Goal: Information Seeking & Learning: Learn about a topic

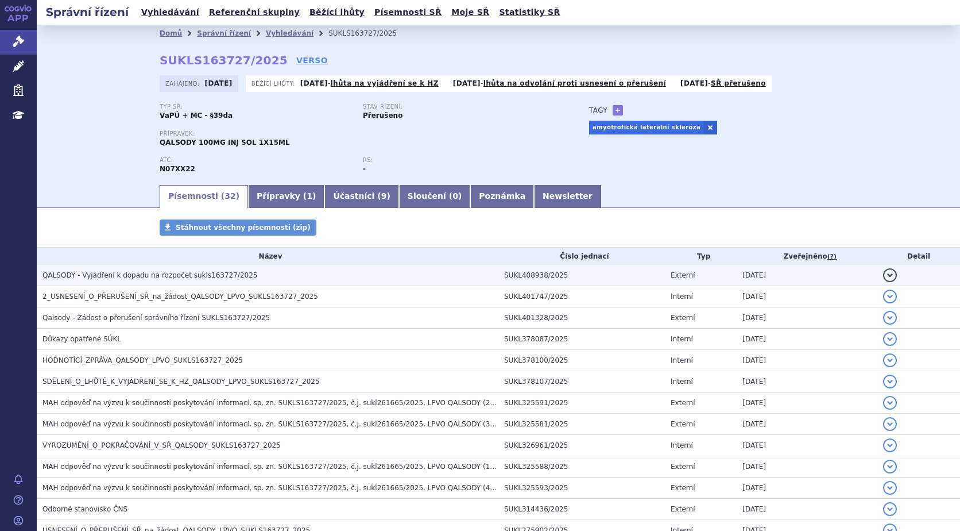
click at [210, 274] on span "QALSODY - Vyjádření k dopadu na rozpočet sukls163727/2025" at bounding box center [149, 275] width 215 height 8
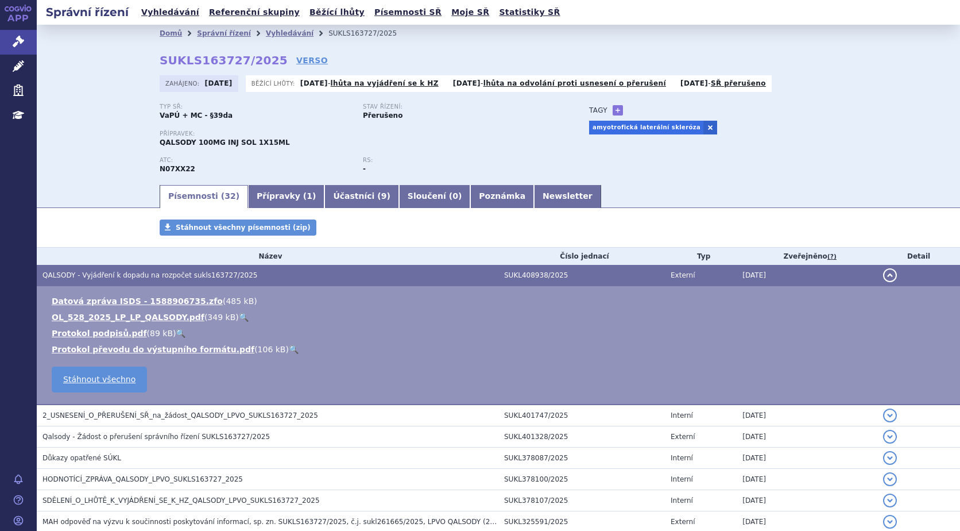
click at [239, 317] on link "🔍" at bounding box center [244, 316] width 10 height 9
click at [280, 32] on link "Vyhledávání" at bounding box center [290, 33] width 48 height 8
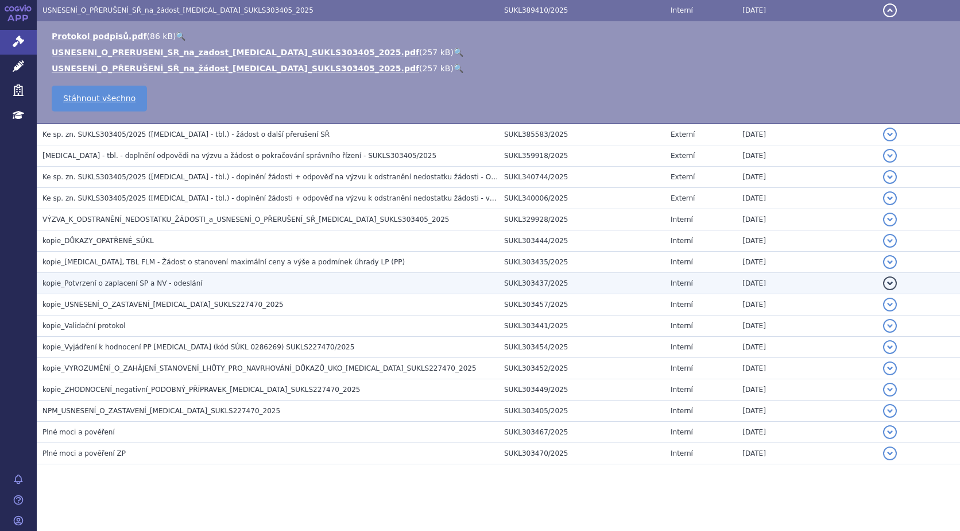
scroll to position [229, 0]
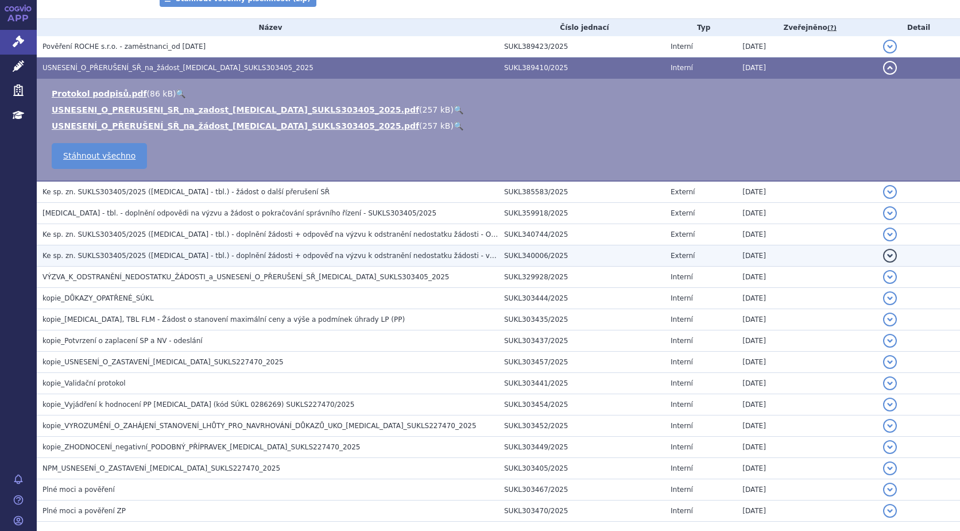
click at [342, 252] on span "Ke sp. zn. SUKLS303405/2025 (EVRYSDI - tbl.) - doplnění žádosti + odpověď na vý…" at bounding box center [284, 256] width 485 height 8
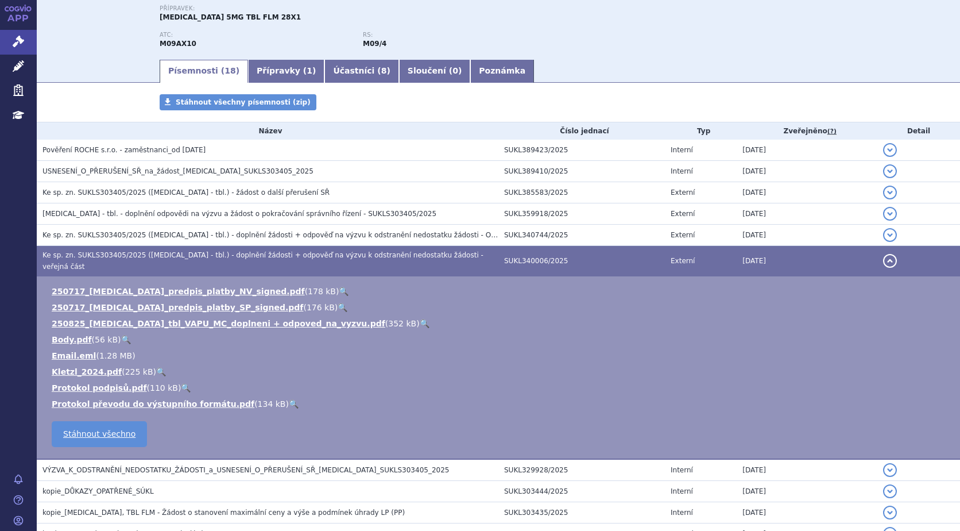
scroll to position [114, 0]
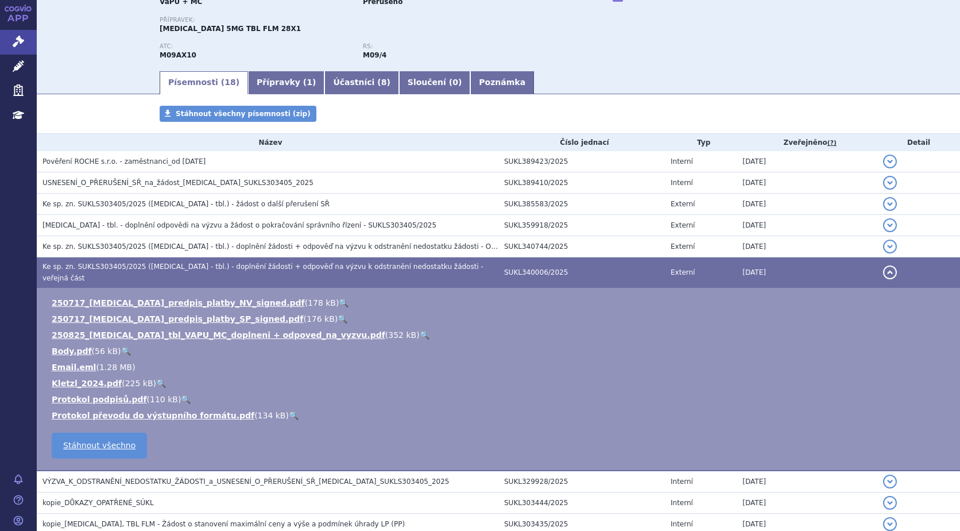
click at [420, 330] on link "🔍" at bounding box center [425, 334] width 10 height 9
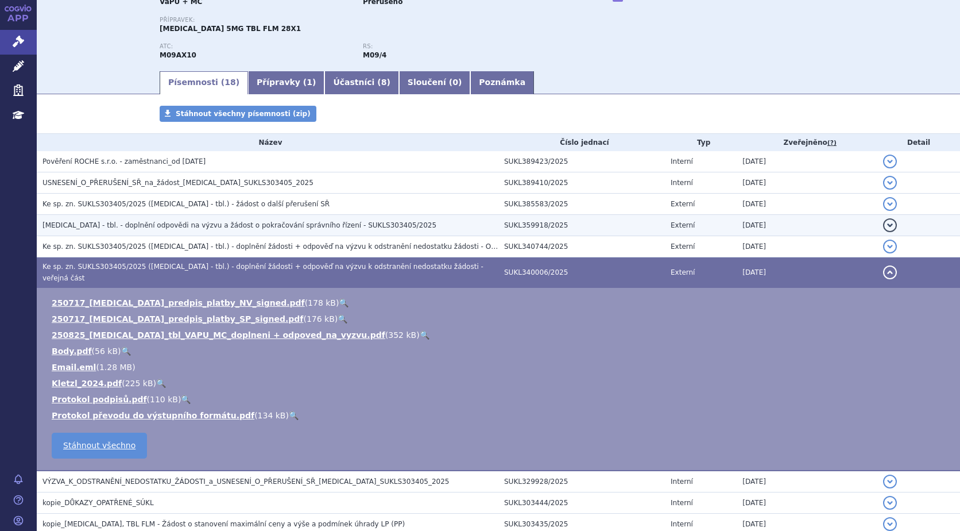
click at [883, 222] on button "detail" at bounding box center [890, 225] width 14 height 14
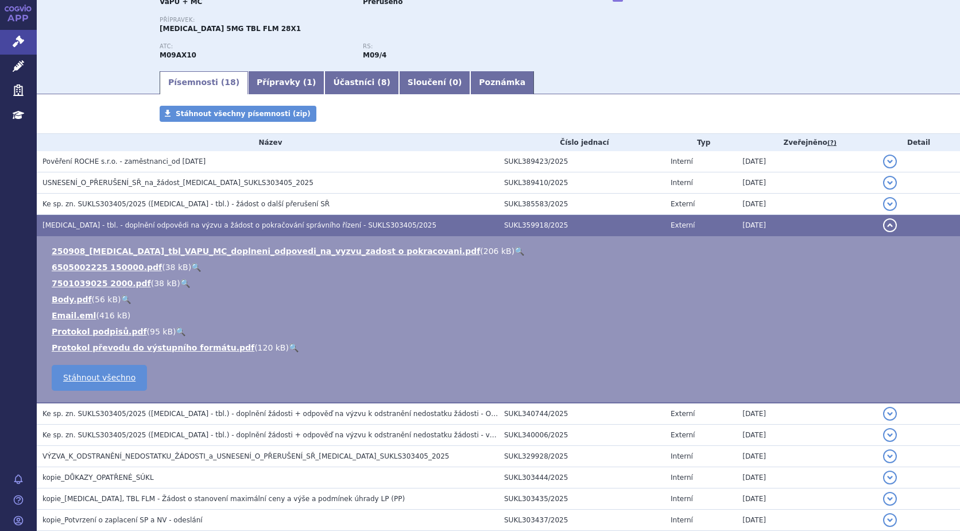
click at [515, 249] on link "🔍" at bounding box center [520, 250] width 10 height 9
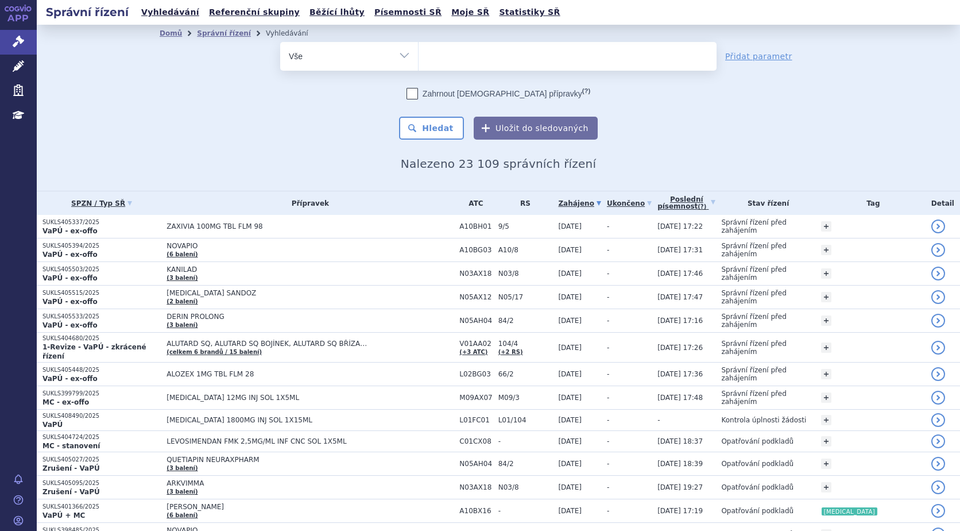
click at [454, 55] on ul at bounding box center [568, 54] width 298 height 24
click at [419, 55] on select at bounding box center [418, 55] width 1 height 29
paste input "TECENTRIQ"
type input "TECENTRIQ"
select select "TECENTRIQ"
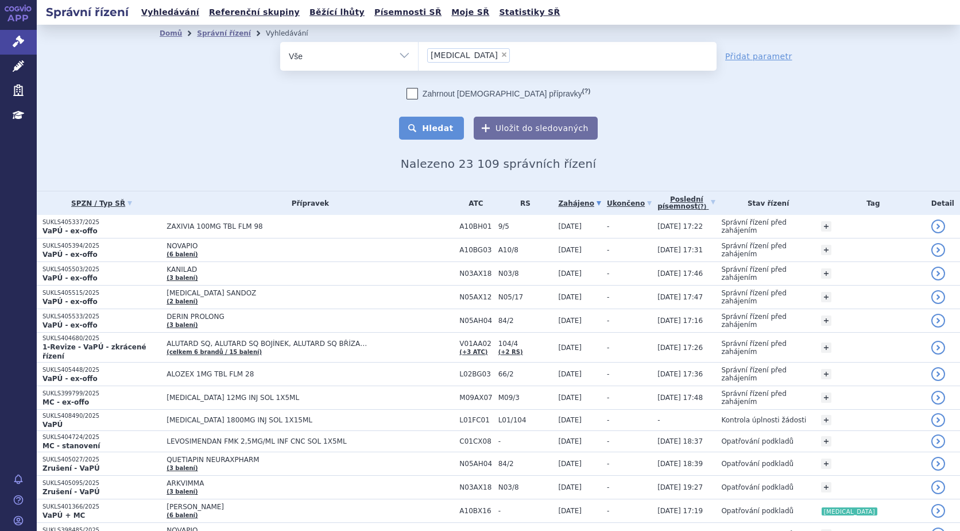
click at [444, 122] on button "Hledat" at bounding box center [431, 128] width 65 height 23
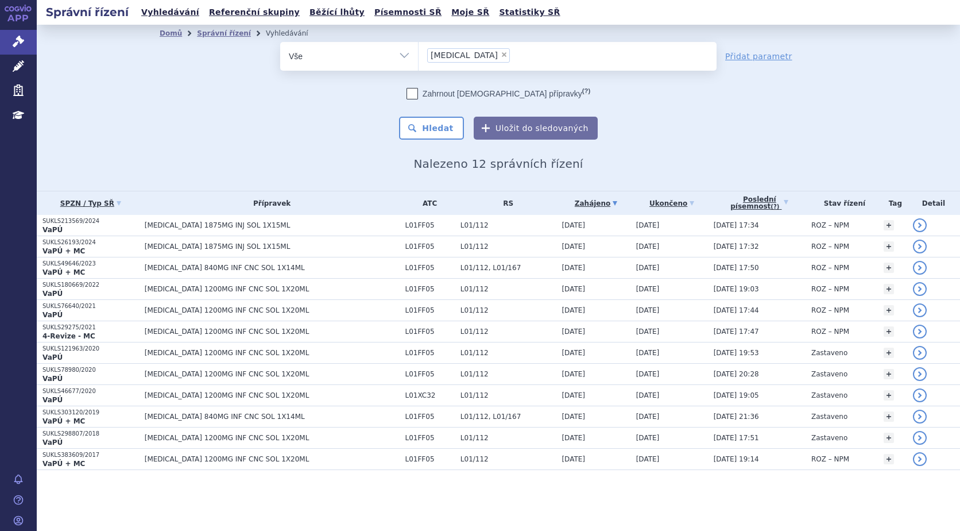
click at [501, 55] on span "×" at bounding box center [504, 54] width 7 height 7
click at [419, 55] on select "TECENTRIQ" at bounding box center [418, 55] width 1 height 29
select select
type input "SUKLS336296/2025"
select select "SUKLS336296/2025"
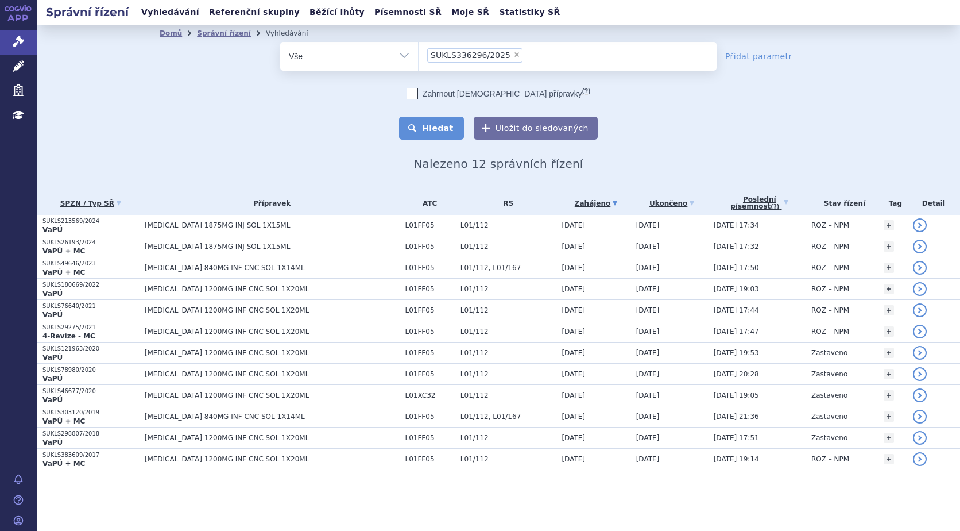
click at [441, 136] on button "Hledat" at bounding box center [431, 128] width 65 height 23
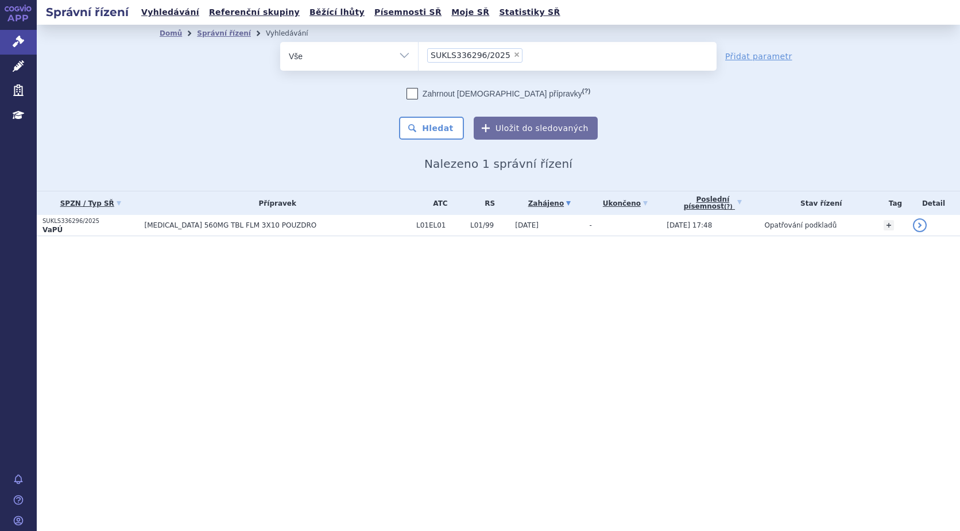
click at [513, 51] on span "×" at bounding box center [516, 54] width 7 height 7
click at [419, 51] on select "SUKLS336296/2025" at bounding box center [418, 55] width 1 height 29
select select
type input "SUKLS401366/2025"
select select "SUKLS401366/2025"
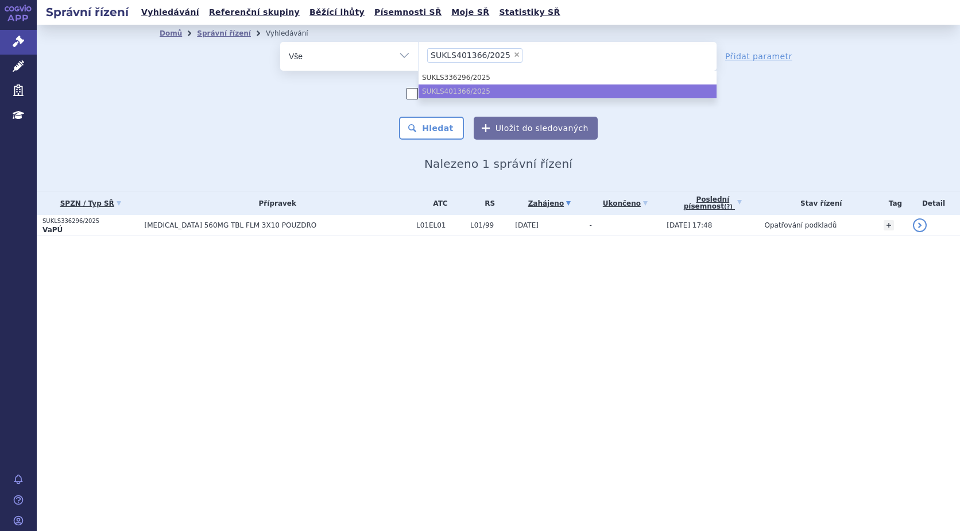
click at [762, 79] on div "odstranit Vše Spisová značka Typ SŘ" at bounding box center [499, 91] width 678 height 98
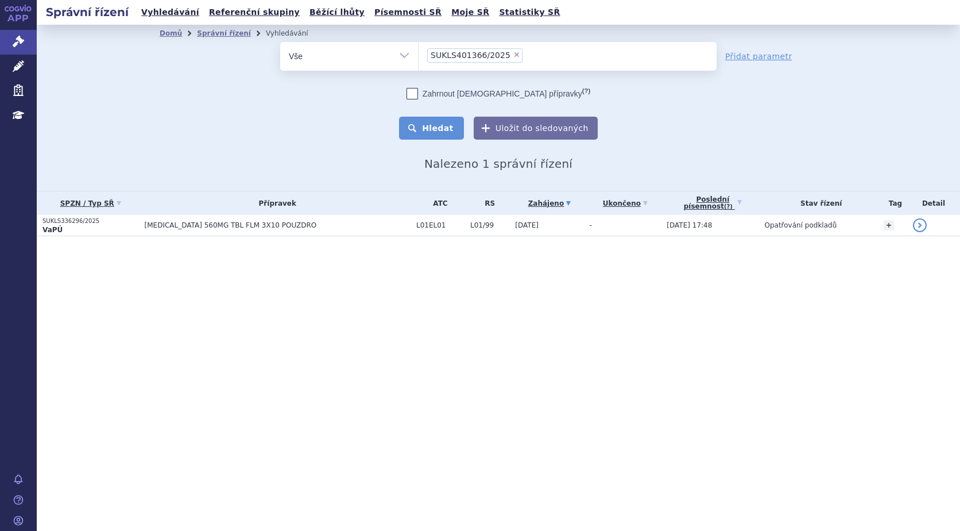
click at [455, 126] on button "Hledat" at bounding box center [431, 128] width 65 height 23
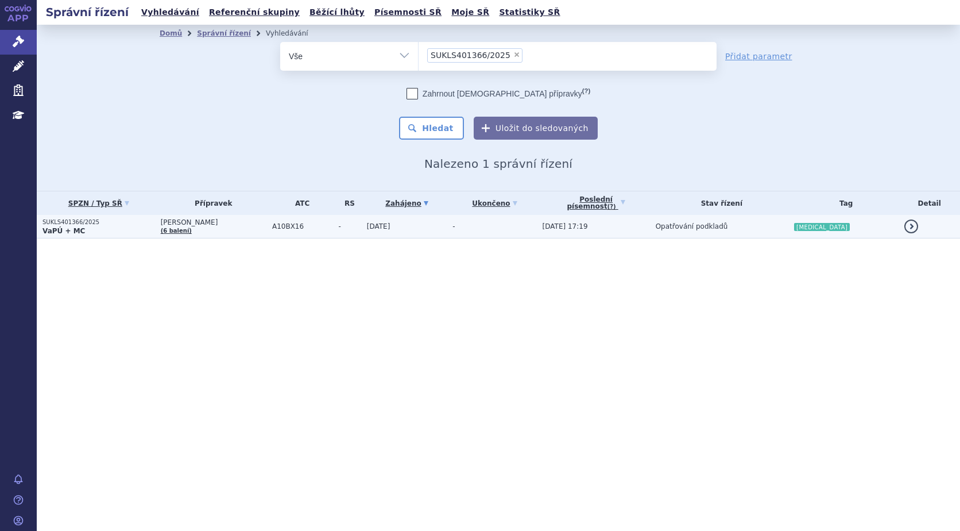
click at [52, 224] on p "SUKLS401366/2025" at bounding box center [98, 222] width 113 height 8
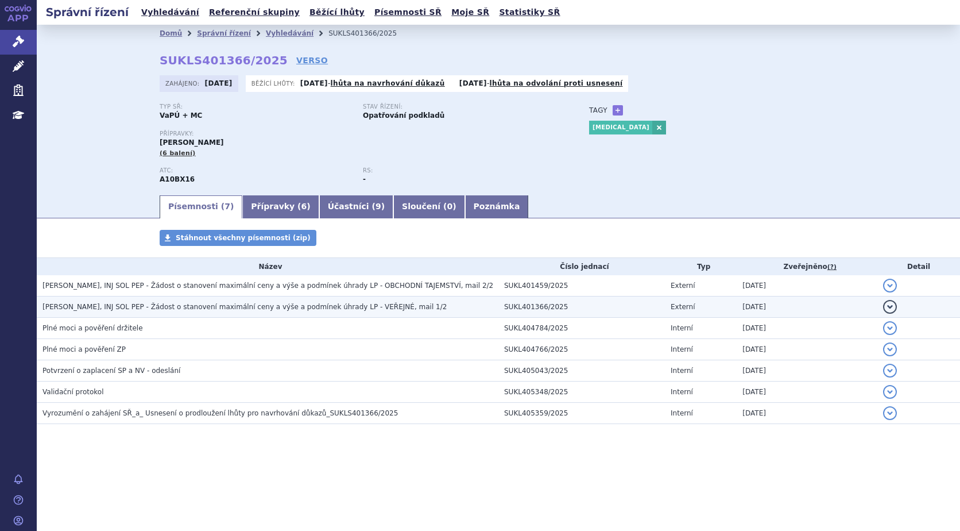
click at [892, 308] on button "detail" at bounding box center [890, 307] width 14 height 14
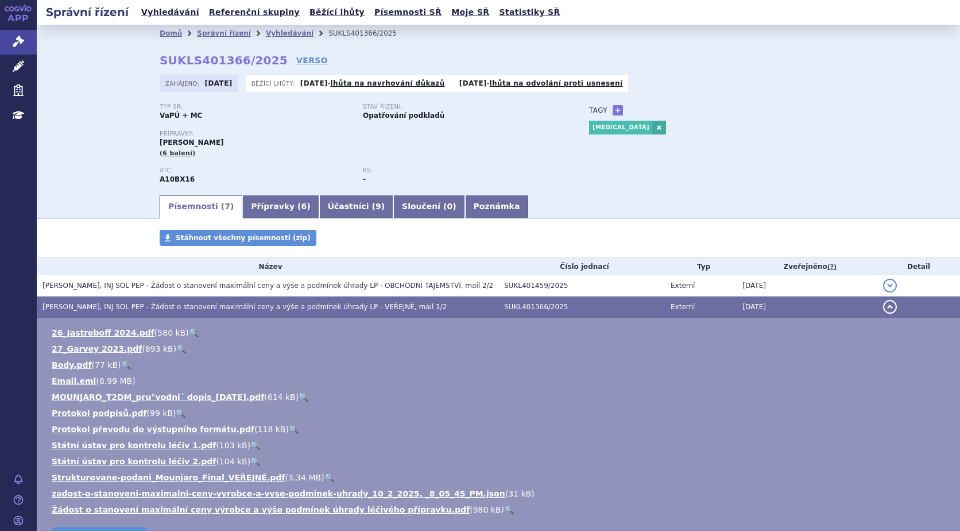
scroll to position [57, 0]
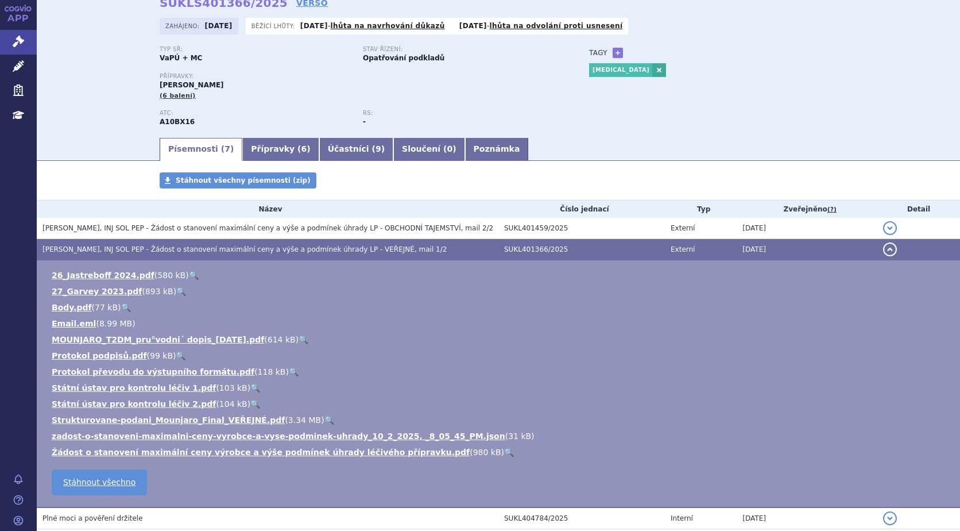
click at [324, 418] on link "🔍" at bounding box center [329, 419] width 10 height 9
click at [504, 448] on link "🔍" at bounding box center [509, 451] width 10 height 9
click at [22, 34] on link "Správní řízení" at bounding box center [18, 42] width 37 height 24
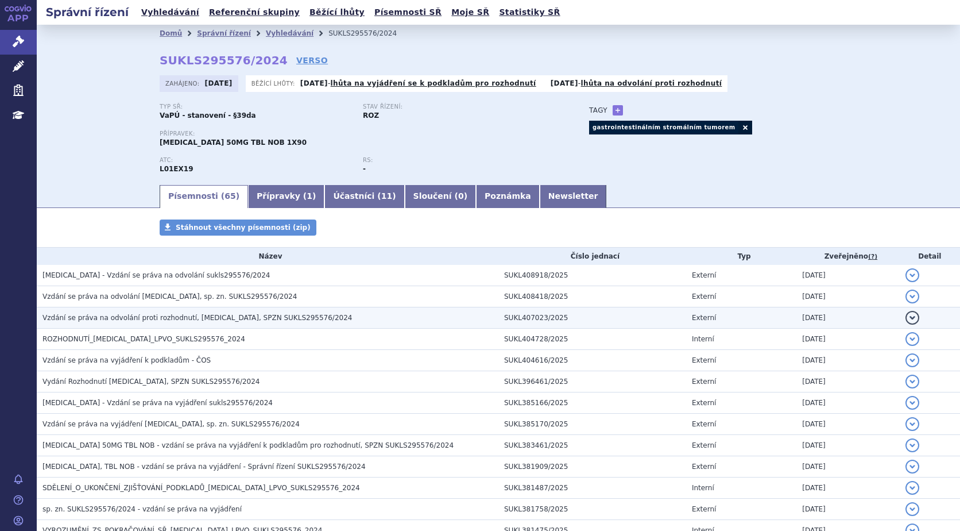
click at [909, 315] on button "detail" at bounding box center [913, 318] width 14 height 14
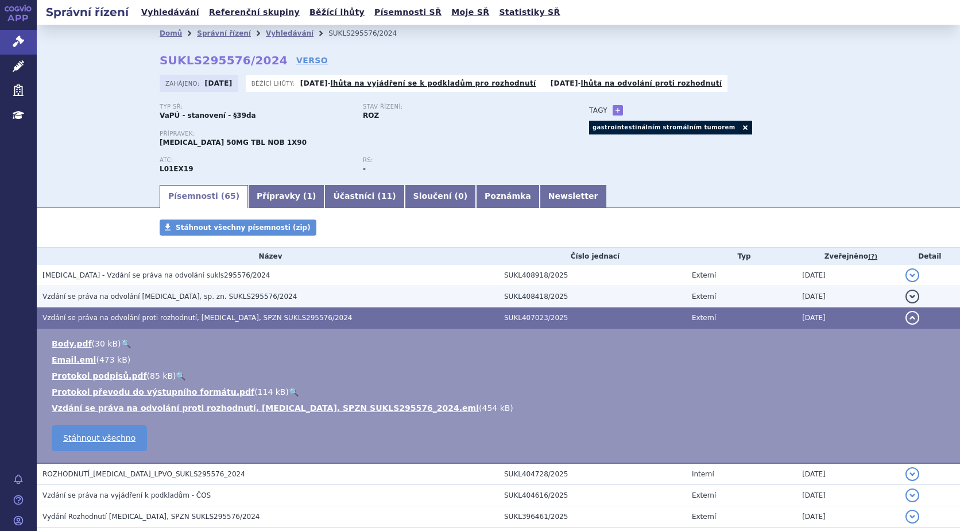
click at [906, 292] on button "detail" at bounding box center [913, 296] width 14 height 14
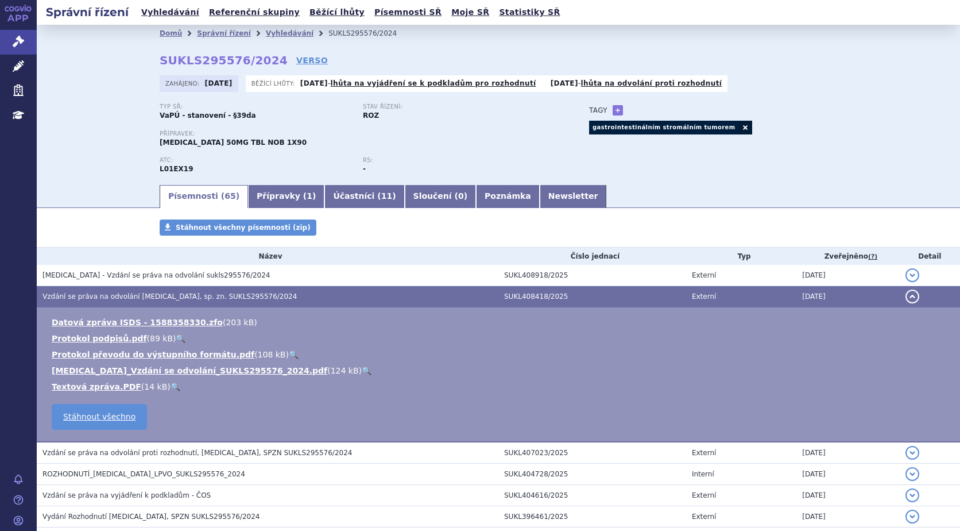
click at [362, 366] on link "🔍" at bounding box center [367, 370] width 10 height 9
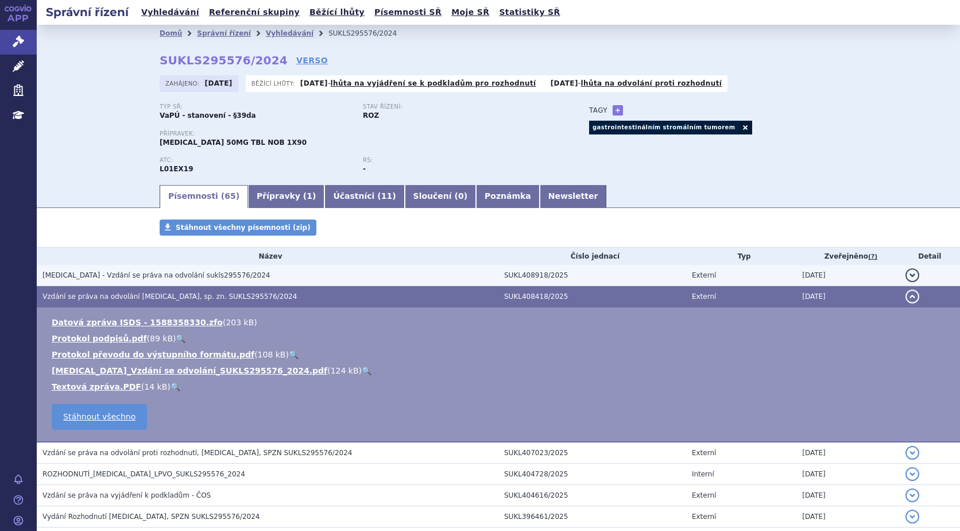
click at [906, 272] on button "detail" at bounding box center [913, 275] width 14 height 14
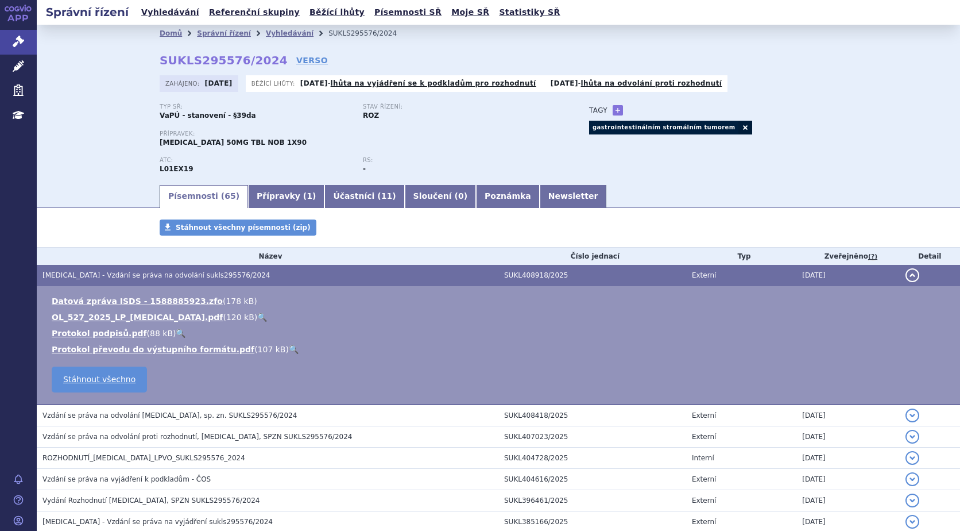
click at [257, 314] on link "🔍" at bounding box center [262, 316] width 10 height 9
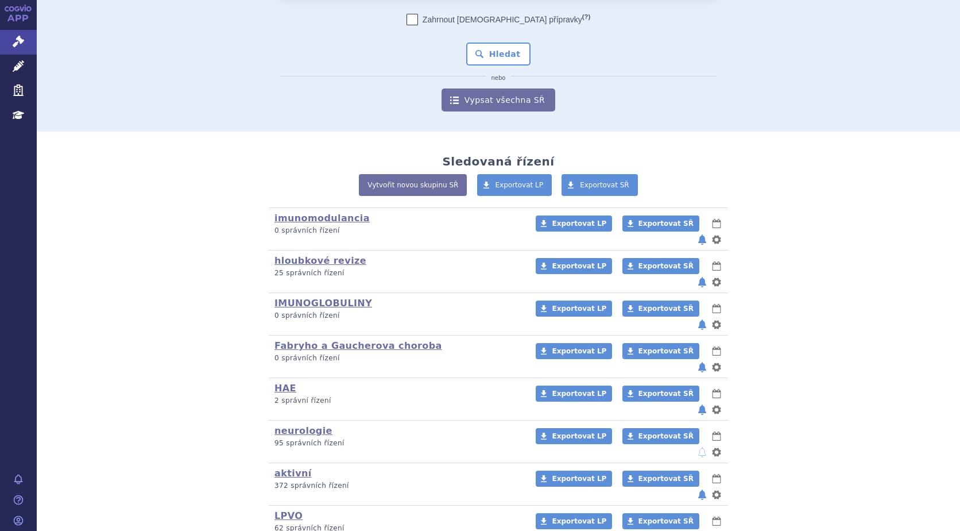
scroll to position [102, 0]
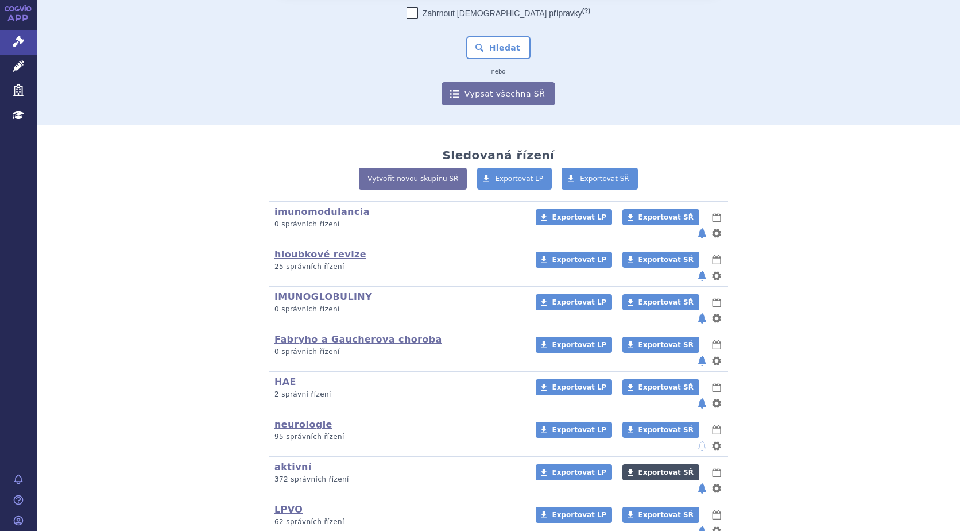
click at [639, 468] on span "Exportovat SŘ" at bounding box center [666, 472] width 55 height 8
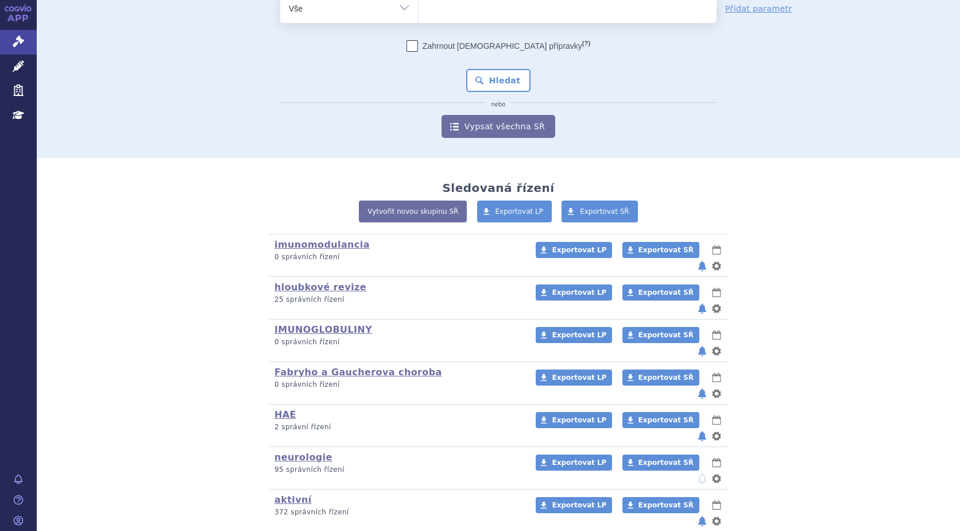
scroll to position [0, 0]
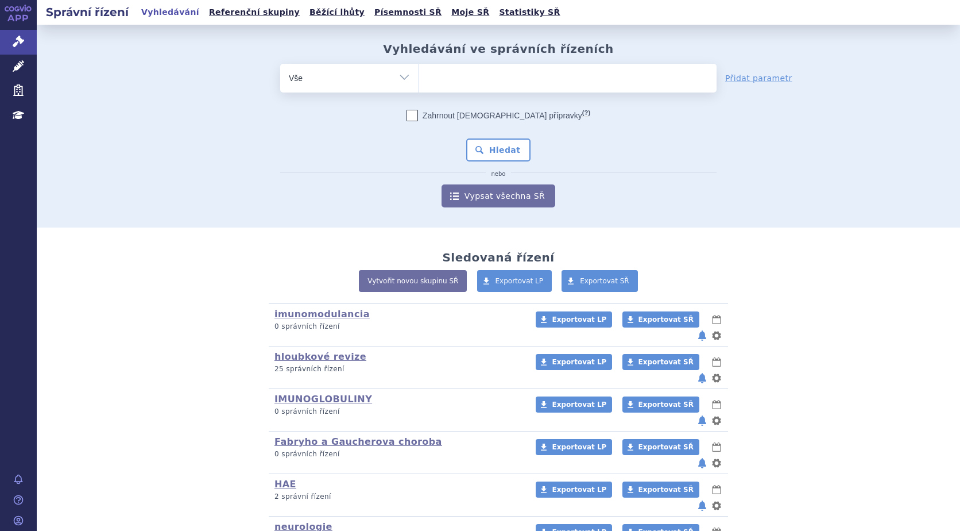
click at [474, 79] on ul at bounding box center [568, 76] width 298 height 24
click at [419, 79] on select at bounding box center [418, 77] width 1 height 29
paste input "BUPENSANDUO"
type input "BUPENSANDUO"
select select "BUPENSANDUO"
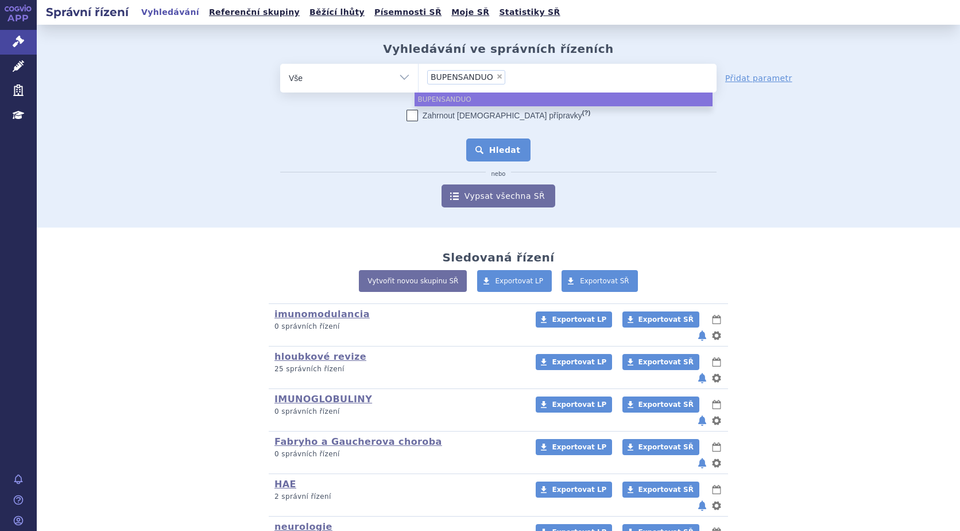
click at [486, 152] on button "Hledat" at bounding box center [498, 149] width 65 height 23
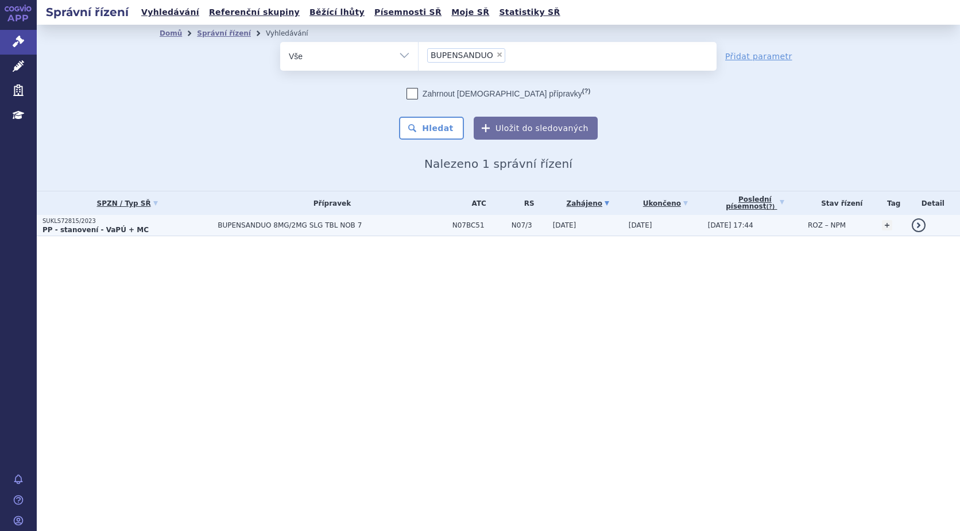
click at [70, 231] on strong "PP - stanovení - VaPÚ + MC" at bounding box center [95, 230] width 106 height 8
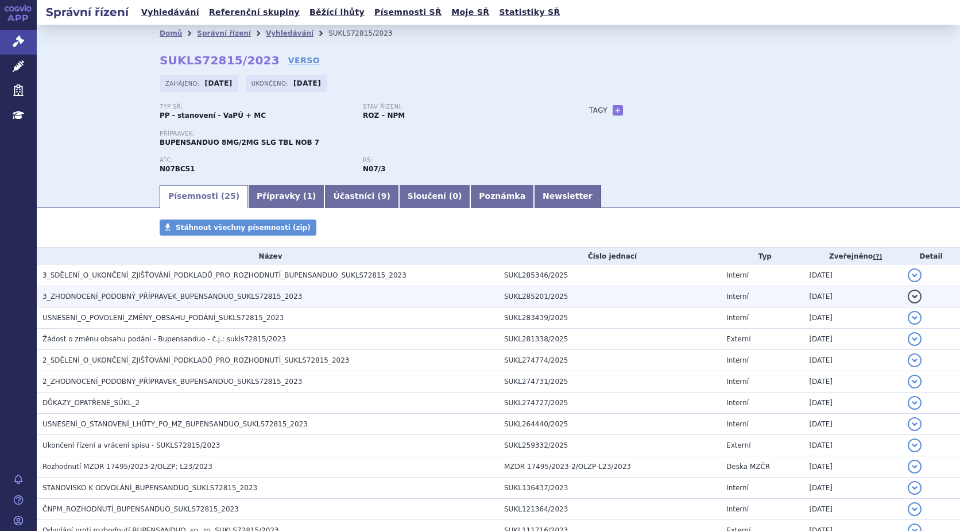
click at [133, 290] on td "3_ZHODNOCENÍ_PODOBNÝ_PŘÍPRAVEK_BUPENSANDUO_SUKLS72815_2023" at bounding box center [268, 296] width 462 height 21
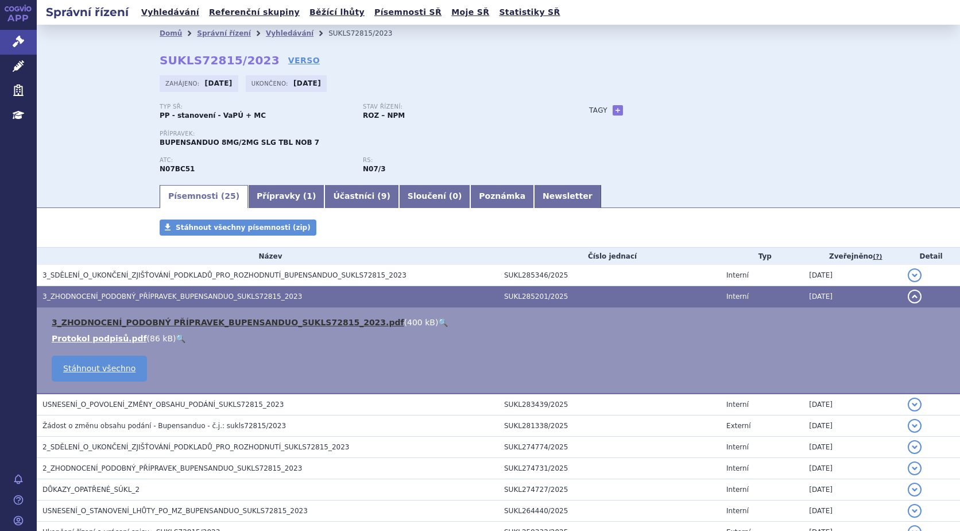
click at [124, 318] on link "3_ZHODNOCENÍ_PODOBNÝ PŘÍPRAVEK_BUPENSANDUO_SUKLS72815_2023.pdf" at bounding box center [228, 322] width 353 height 9
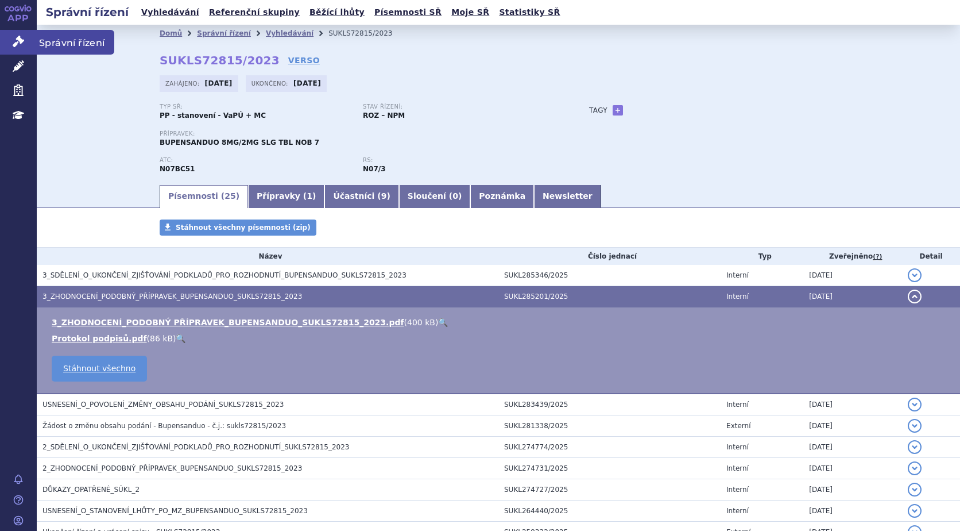
click at [16, 45] on icon at bounding box center [18, 41] width 11 height 11
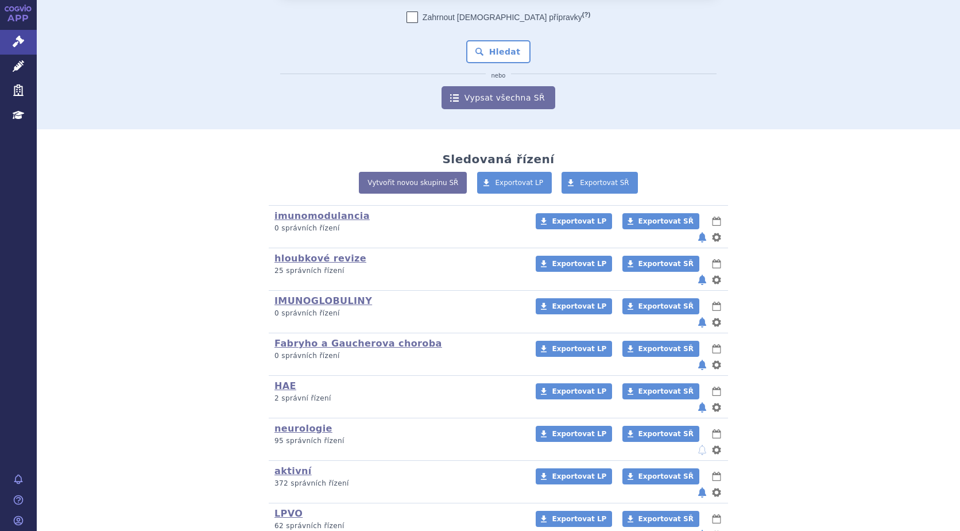
scroll to position [102, 0]
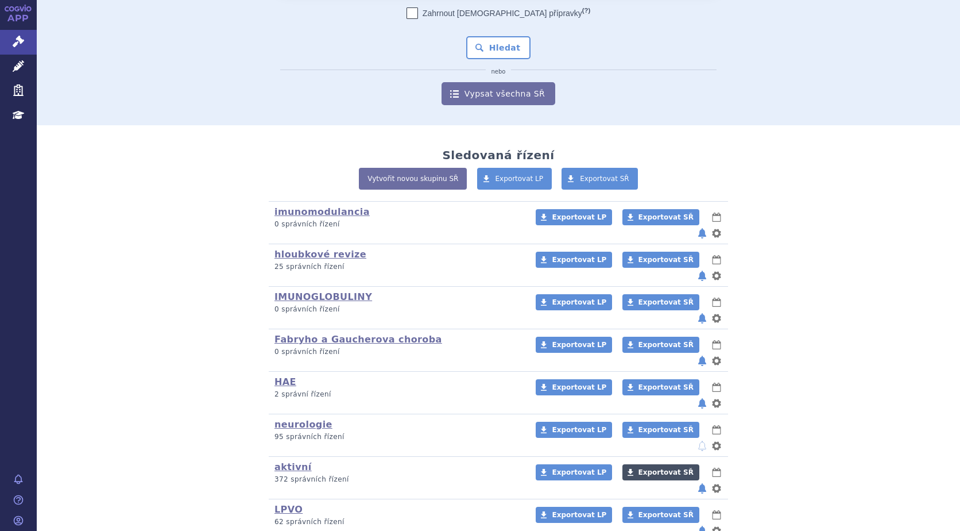
click at [651, 468] on span "Exportovat SŘ" at bounding box center [666, 472] width 55 height 8
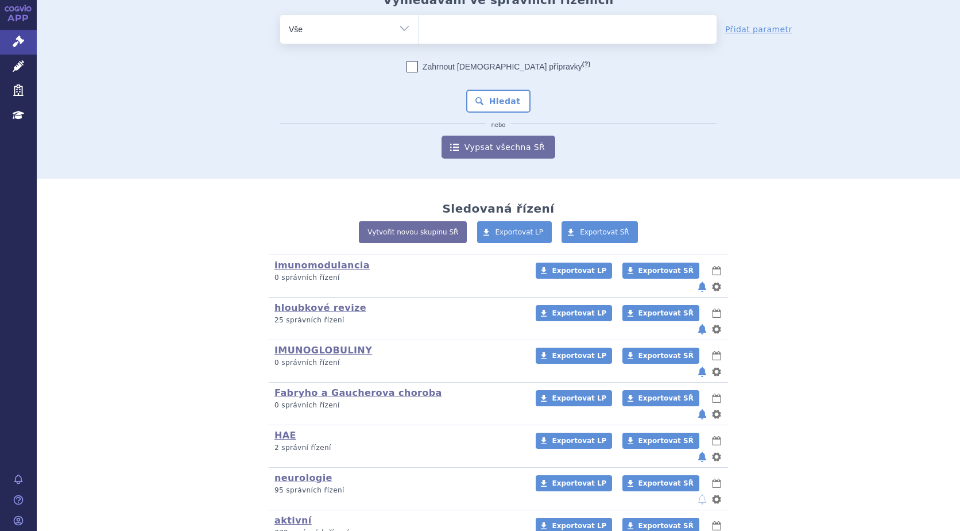
scroll to position [0, 0]
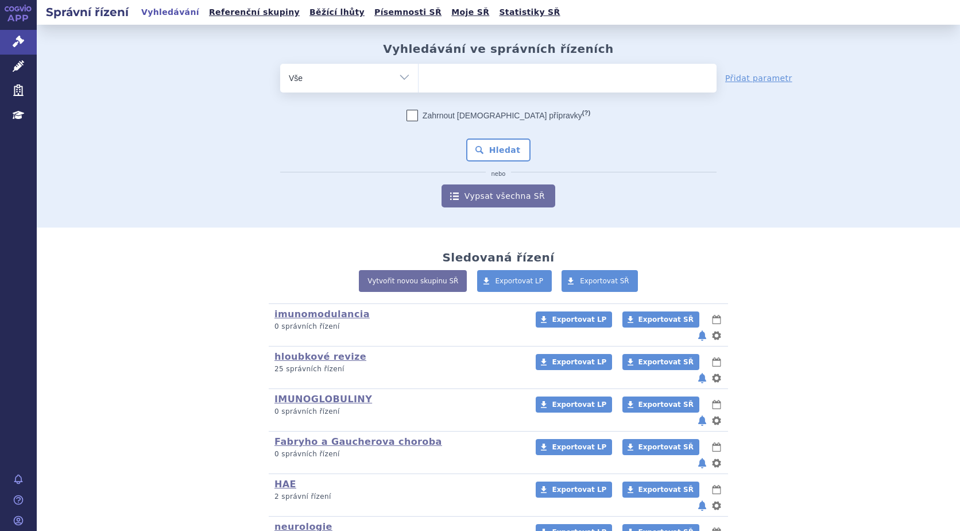
click at [462, 80] on ul at bounding box center [568, 76] width 298 height 24
click at [419, 80] on select at bounding box center [418, 77] width 1 height 29
type input "408"
type input "4084"
type input "40849"
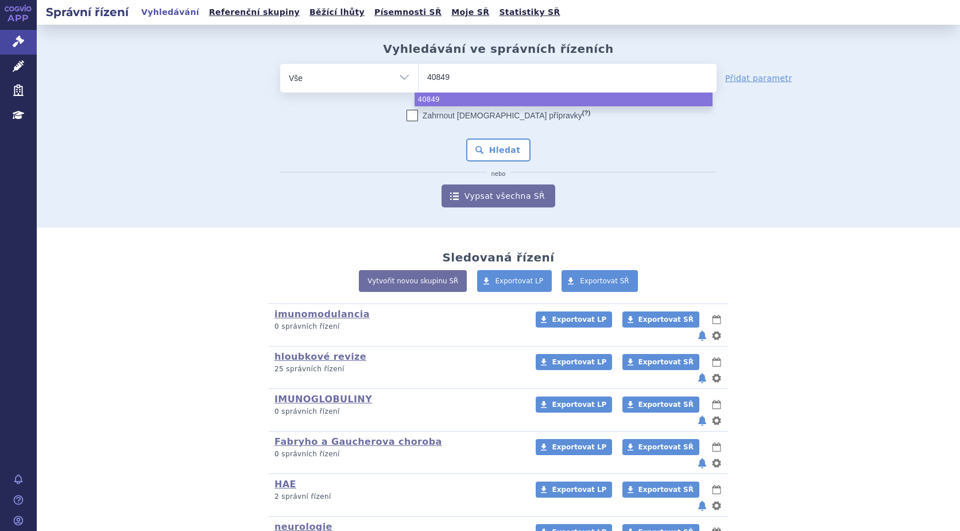
type input "408490"
select select "408490"
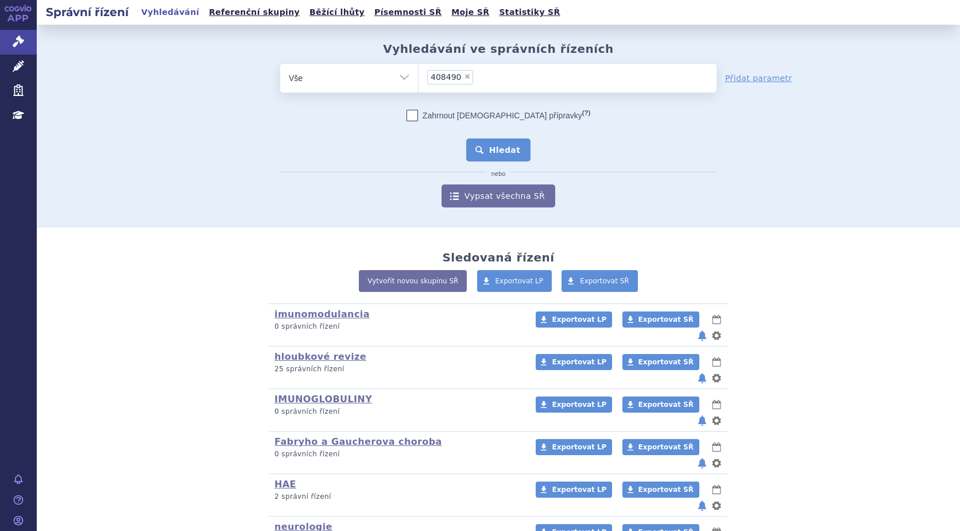
click at [500, 141] on button "Hledat" at bounding box center [498, 149] width 65 height 23
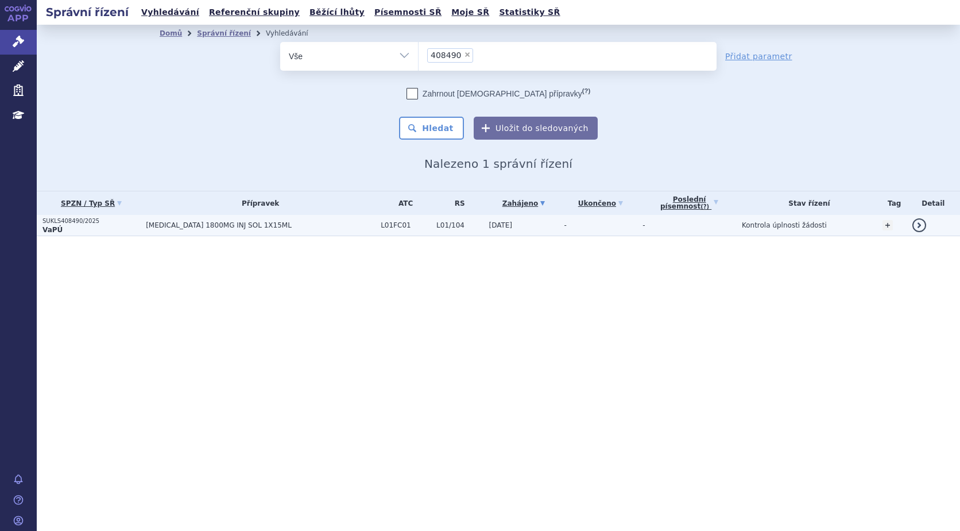
click at [48, 227] on strong "VaPÚ" at bounding box center [52, 230] width 20 height 8
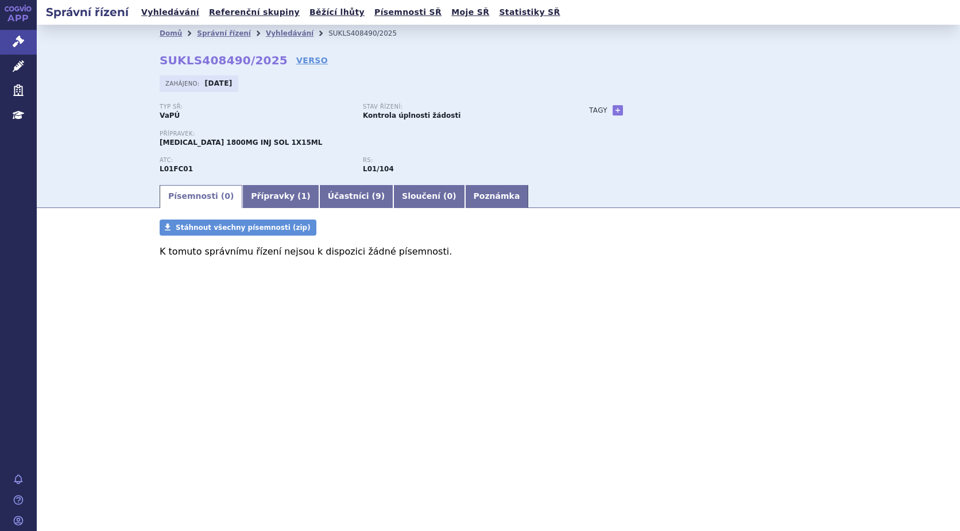
drag, startPoint x: 319, startPoint y: 342, endPoint x: 310, endPoint y: 344, distance: 8.9
click at [319, 342] on div "Správní řízení Vyhledávání Referenční skupiny Běžící lhůty Písemnosti SŘ Moje S…" at bounding box center [498, 265] width 923 height 531
click at [202, 198] on link "Písemnosti ( 0 )" at bounding box center [201, 196] width 83 height 23
click at [261, 191] on link "Přípravky ( 1 )" at bounding box center [280, 196] width 76 height 23
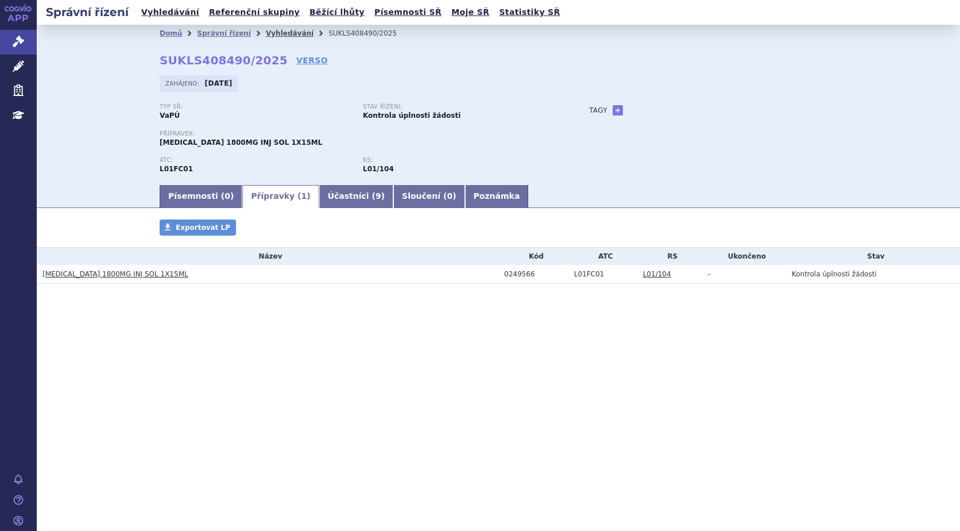
click at [272, 33] on link "Vyhledávání" at bounding box center [290, 33] width 48 height 8
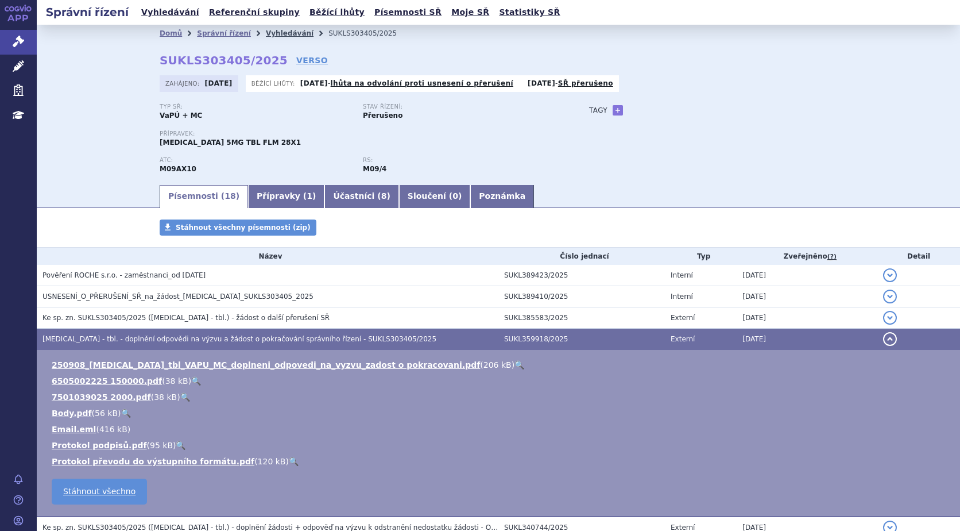
click at [273, 29] on link "Vyhledávání" at bounding box center [290, 33] width 48 height 8
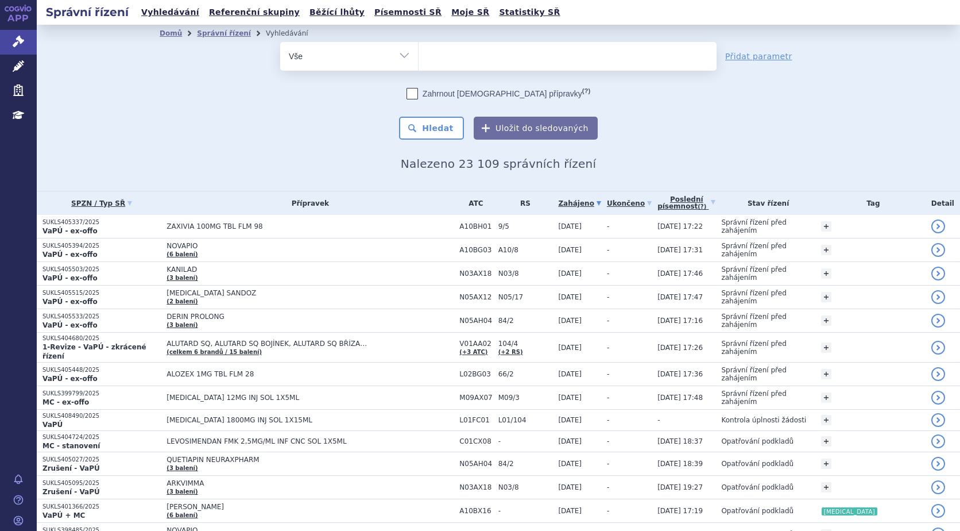
click at [479, 51] on ul at bounding box center [568, 54] width 298 height 24
click at [419, 51] on select at bounding box center [418, 55] width 1 height 29
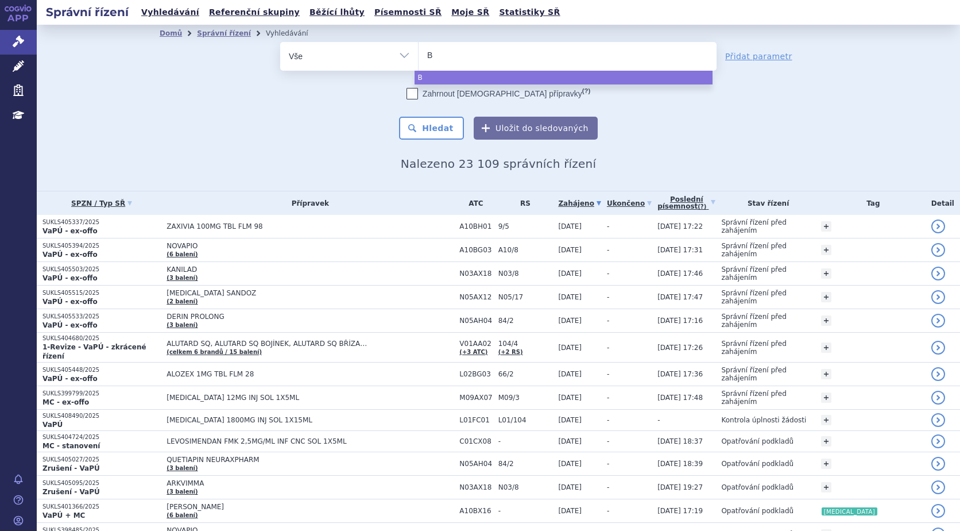
type input "BU"
type input "BUPE"
type input "BUPEN"
type input "BUPENSA"
type input "BUPENSAN"
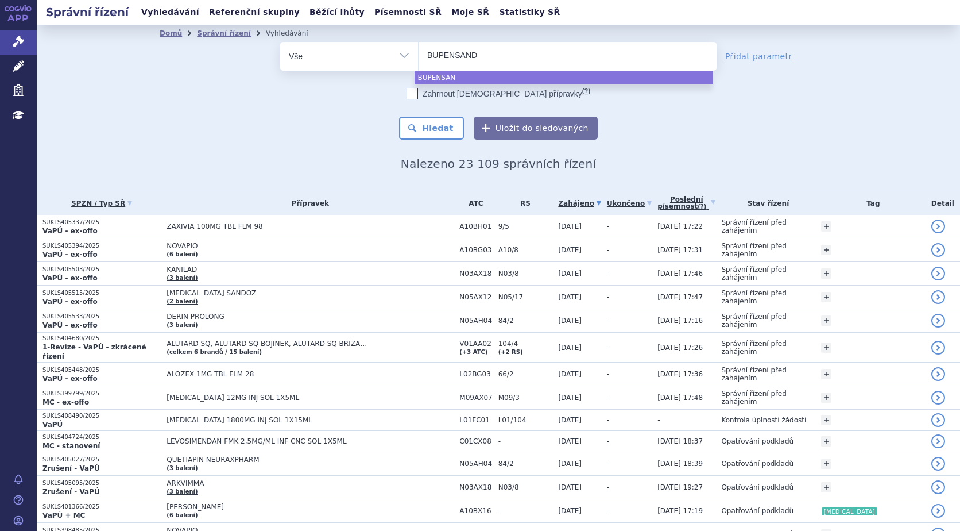
type input "BUPENSANDU"
type input "BUPENSANDUO"
select select "BUPENSANDUO"
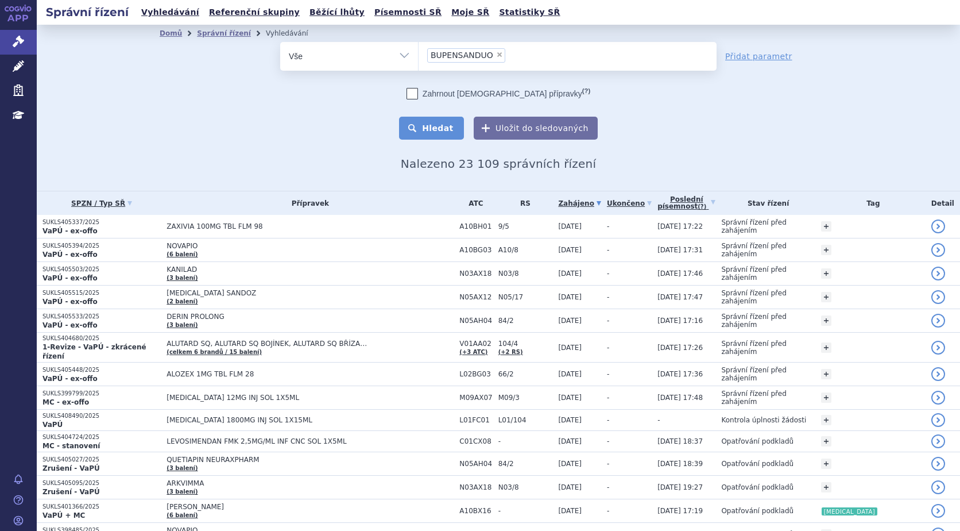
click at [415, 125] on button "Hledat" at bounding box center [431, 128] width 65 height 23
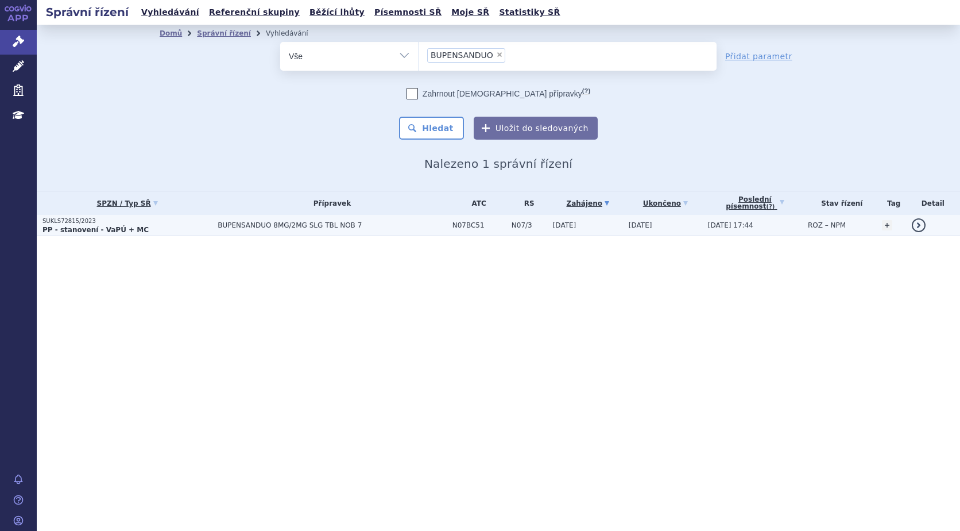
click at [72, 234] on strong "PP - stanovení - VaPÚ + MC" at bounding box center [95, 230] width 106 height 8
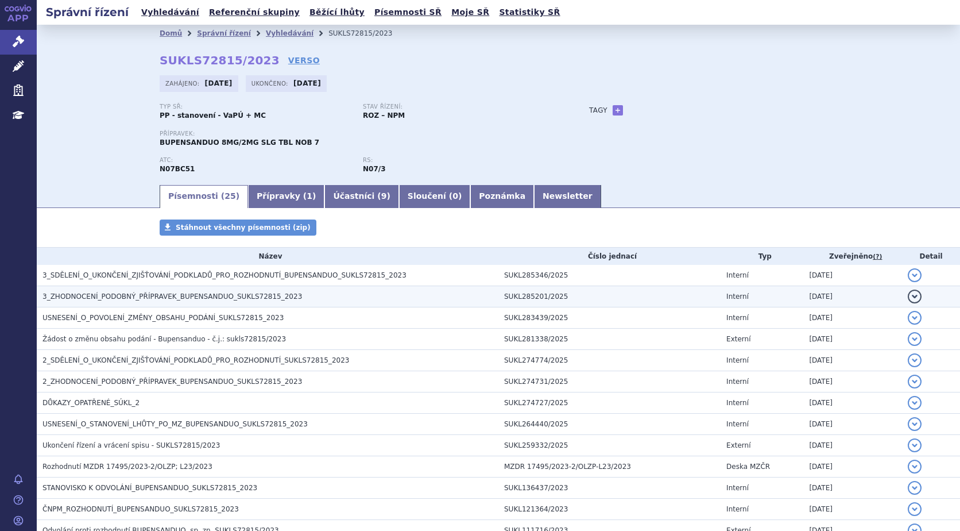
click at [908, 295] on button "detail" at bounding box center [915, 296] width 14 height 14
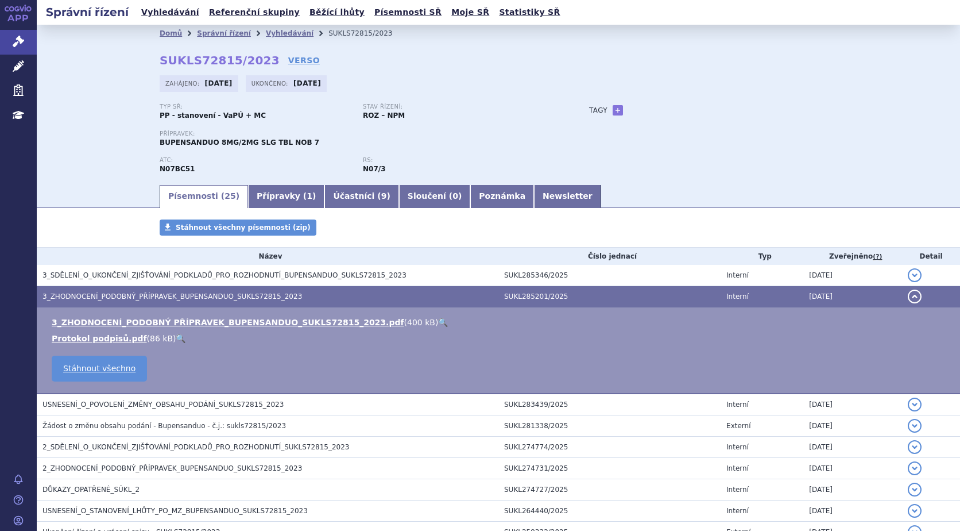
click at [438, 324] on link "🔍" at bounding box center [443, 322] width 10 height 9
click at [61, 47] on span "Správní řízení" at bounding box center [76, 42] width 78 height 24
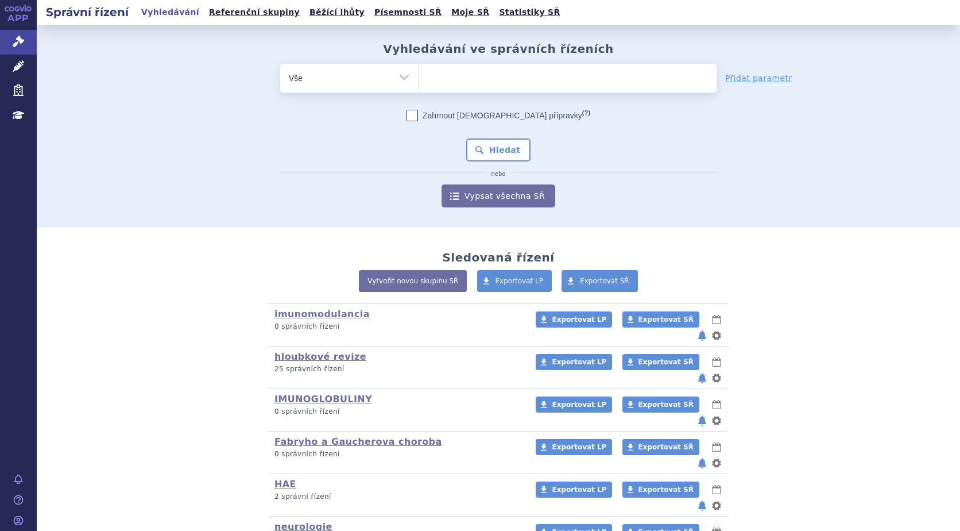
click at [489, 74] on ul at bounding box center [568, 76] width 298 height 24
click at [419, 74] on select at bounding box center [418, 77] width 1 height 29
type input "SU"
type input "SUB"
type input "SUBO"
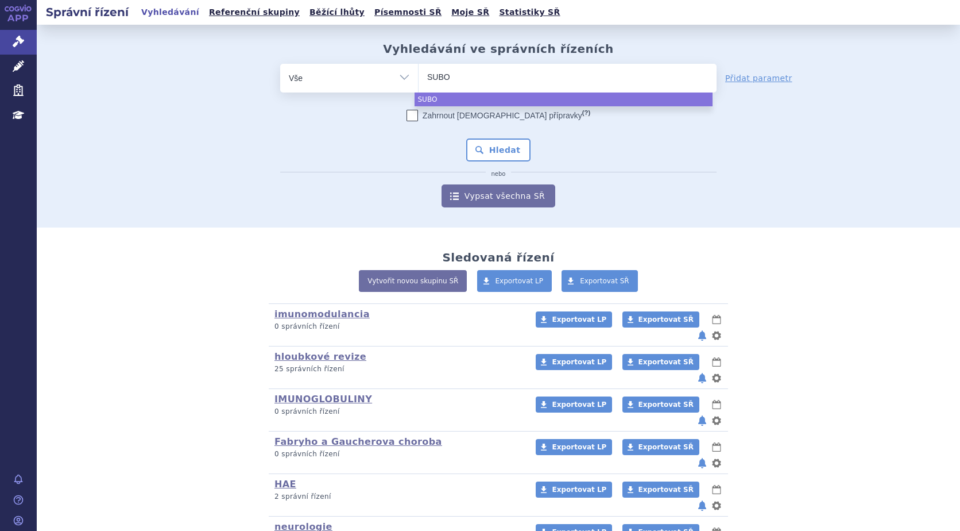
type input "SUBOX"
type input "SUBOXO"
type input "[MEDICAL_DATA]"
select select "[MEDICAL_DATA]"
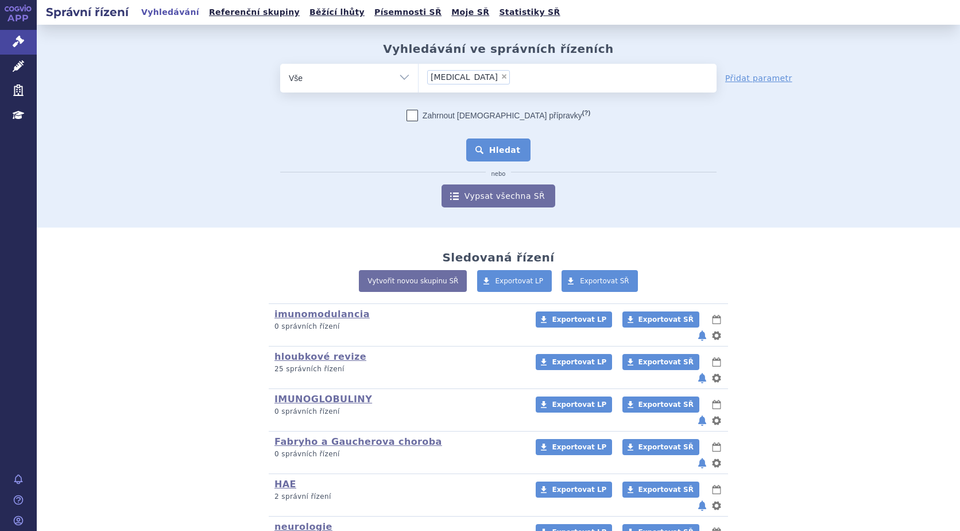
click at [504, 142] on button "Hledat" at bounding box center [498, 149] width 65 height 23
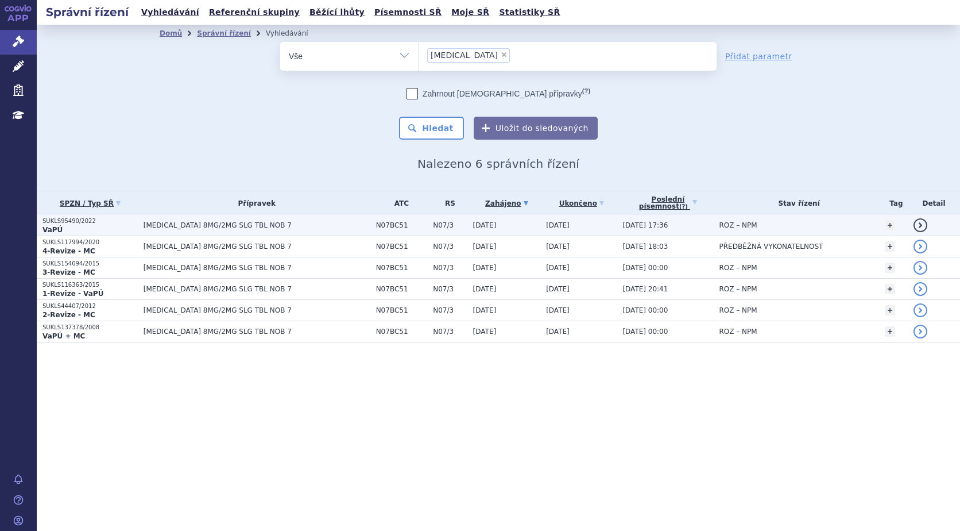
click at [220, 229] on span "[MEDICAL_DATA] 8MG/2MG SLG TBL NOB 7" at bounding box center [257, 225] width 227 height 8
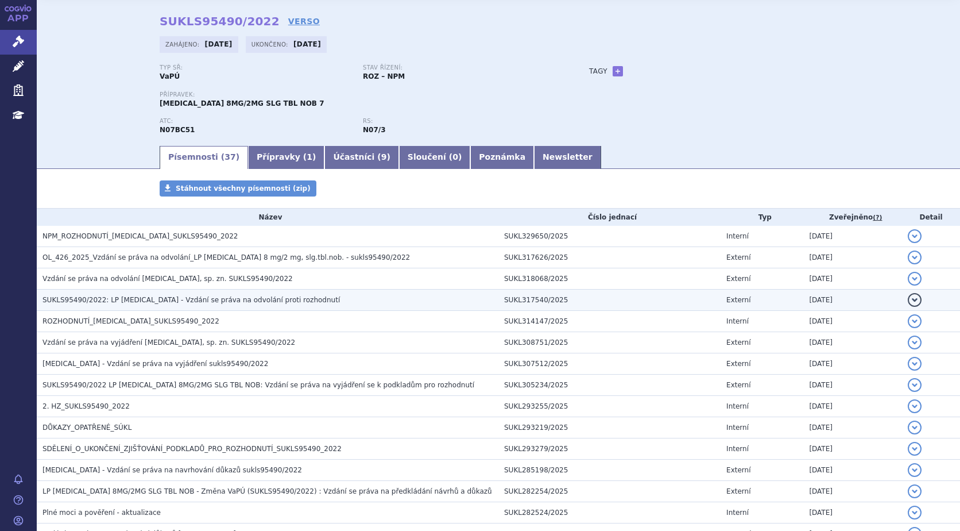
scroll to position [57, 0]
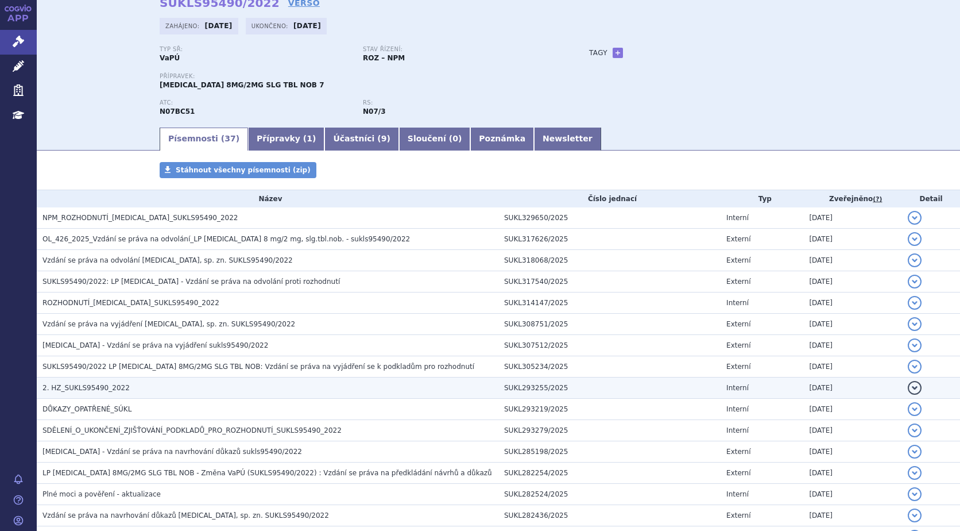
click at [119, 386] on h3 "2. HZ_SUKLS95490_2022" at bounding box center [270, 387] width 456 height 11
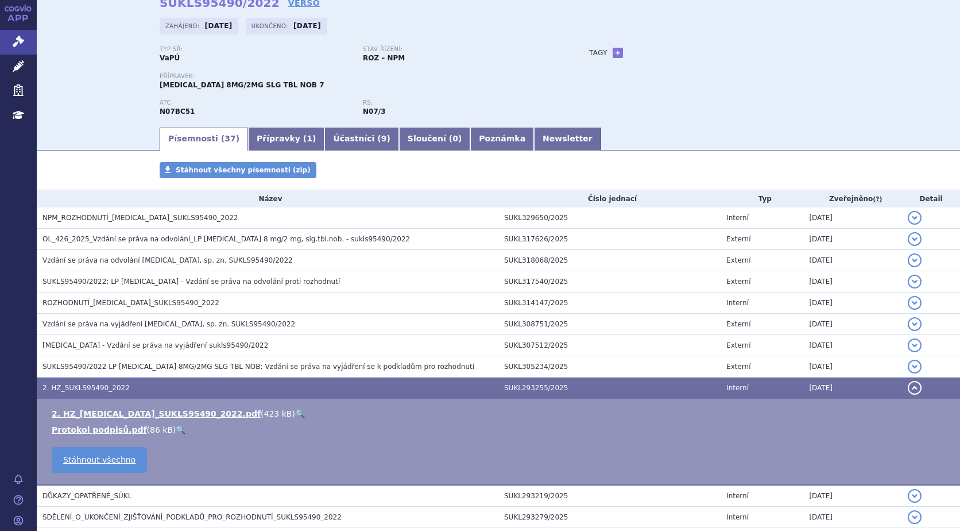
click at [295, 412] on link "🔍" at bounding box center [300, 413] width 10 height 9
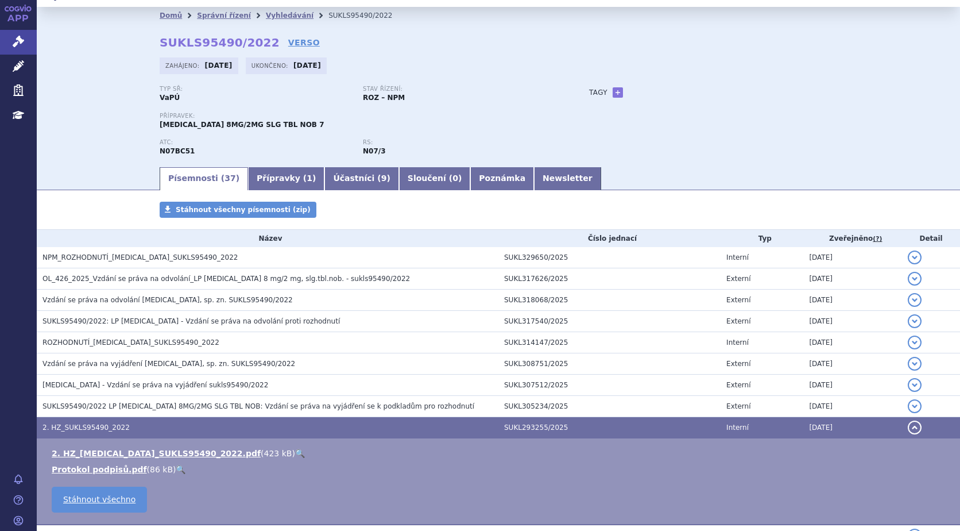
scroll to position [0, 0]
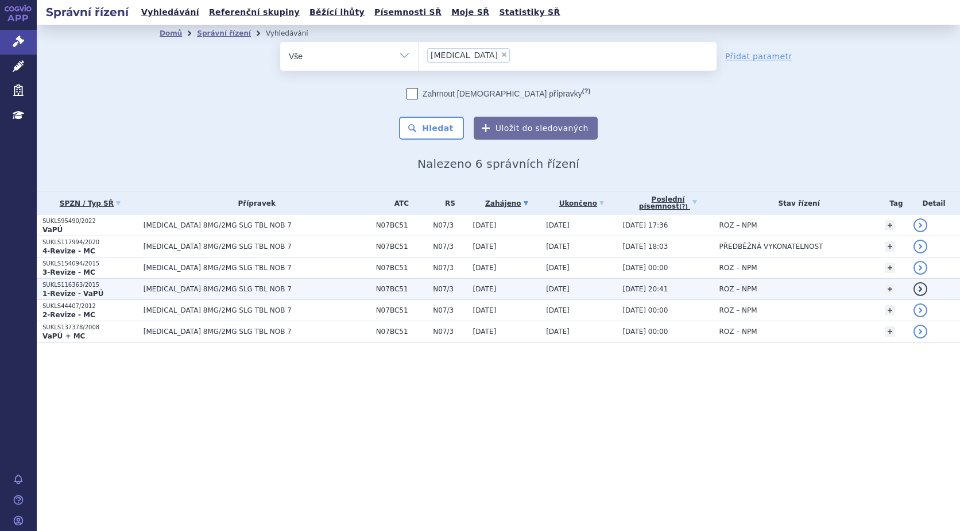
click at [918, 285] on link "detail" at bounding box center [921, 289] width 14 height 14
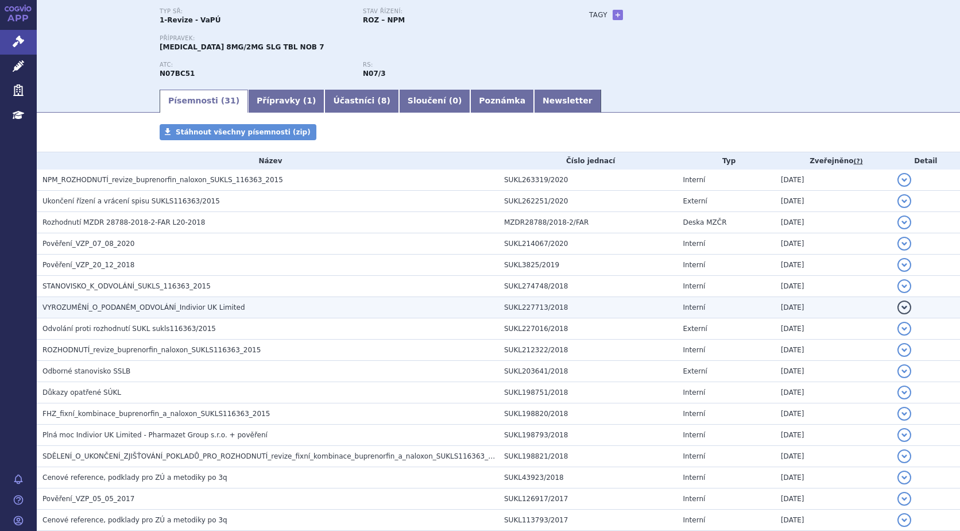
scroll to position [115, 0]
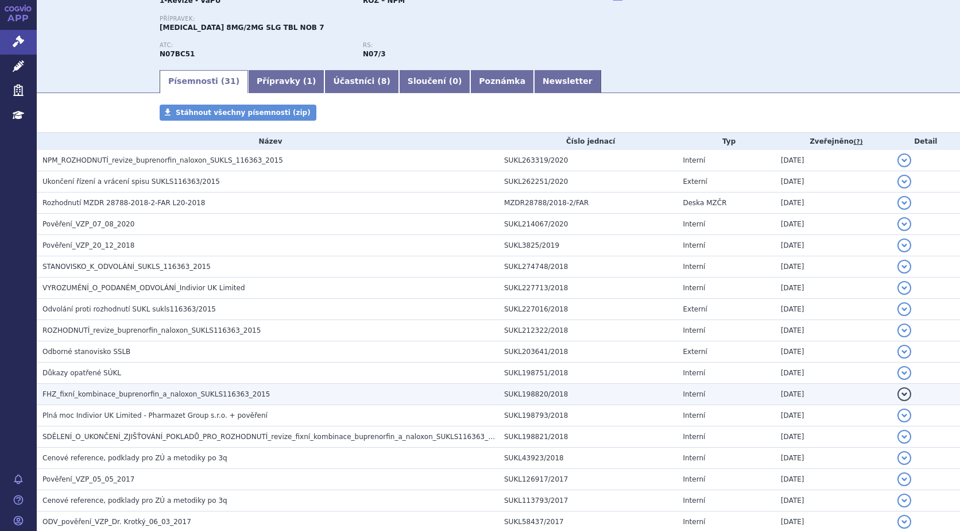
click at [121, 398] on span "FHZ_fixní_kombinace_buprenorfin_a_naloxon_SUKLS116363_2015" at bounding box center [155, 394] width 227 height 8
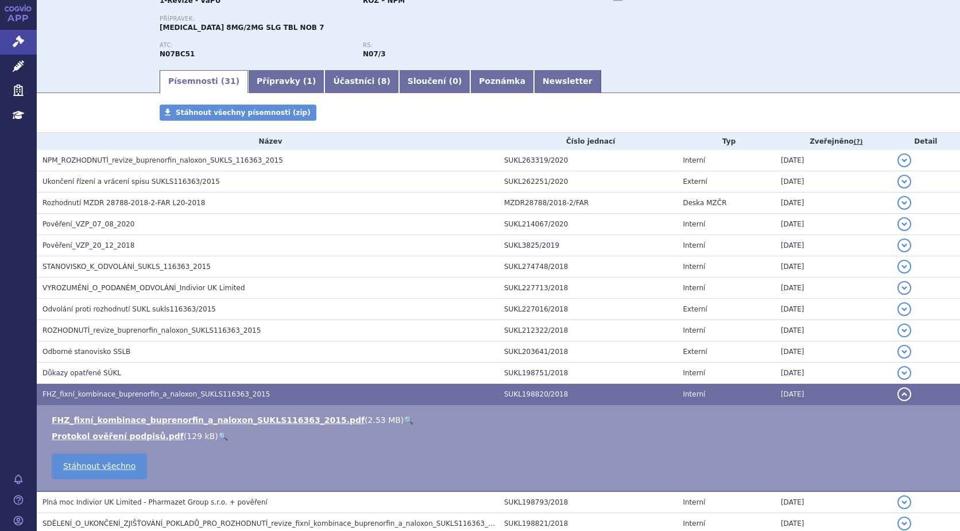
click at [404, 417] on link "🔍" at bounding box center [409, 419] width 10 height 9
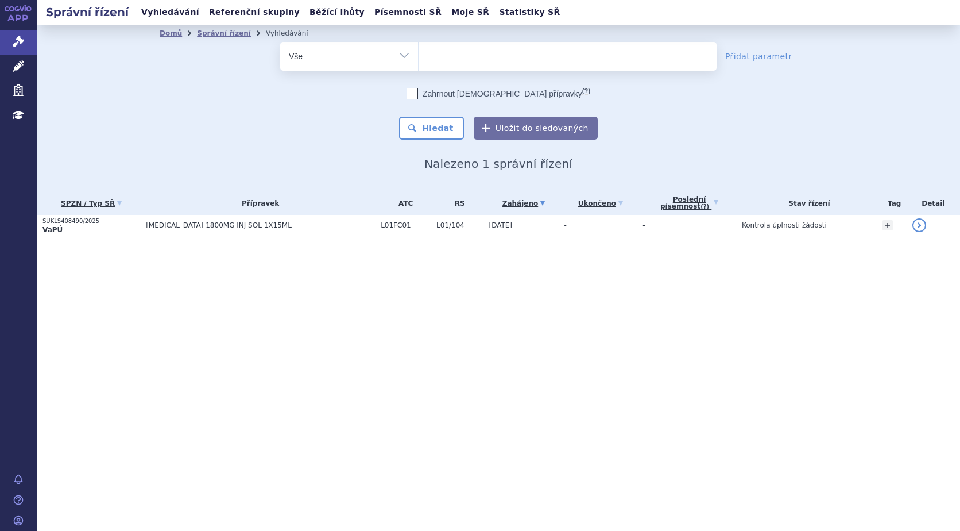
select select
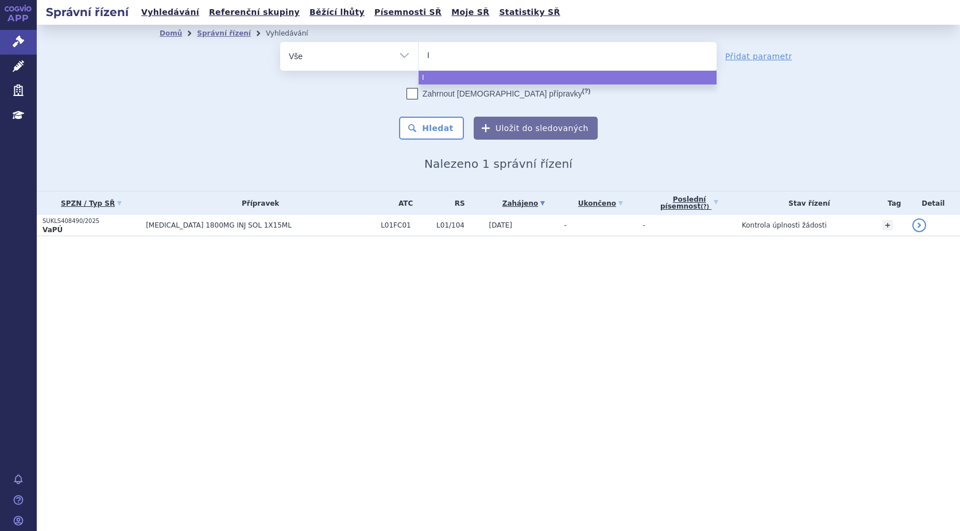
type input "IM"
type input "IMB"
type input "IMBR"
type input "IMBRU"
type input "IMBRUCI"
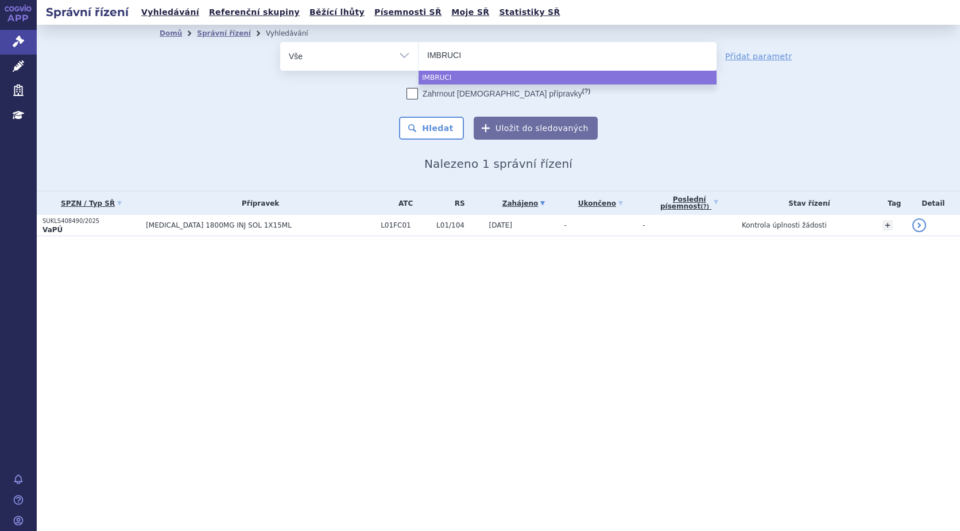
type input "IMBRUC"
type input "IMBRU"
type input "IMBRUV"
type input "IMBRUVIC"
type input "IMBRUVICA"
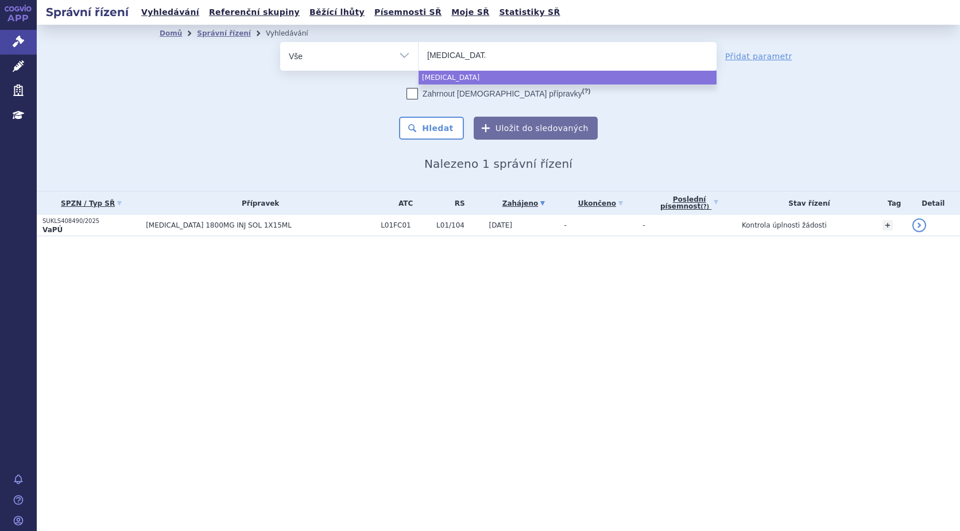
select select "IMBRUVICA"
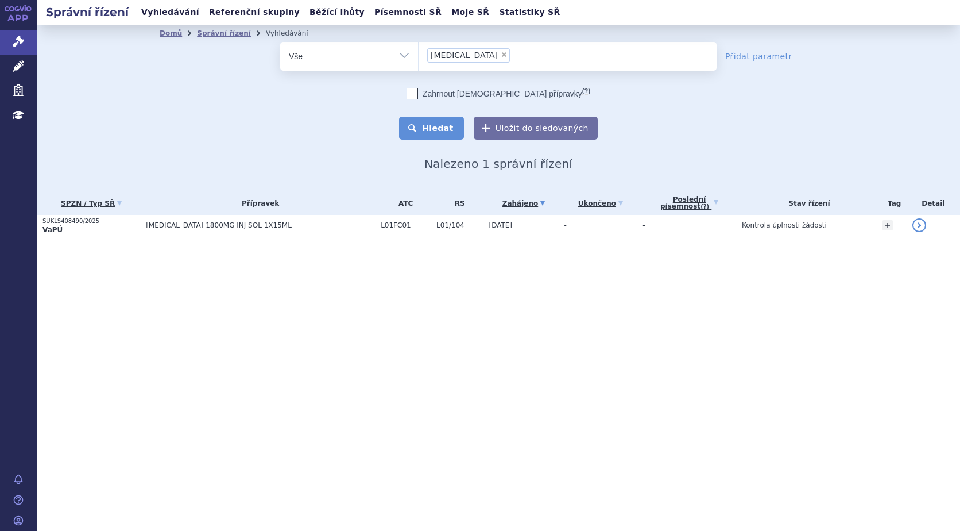
click at [447, 120] on button "Hledat" at bounding box center [431, 128] width 65 height 23
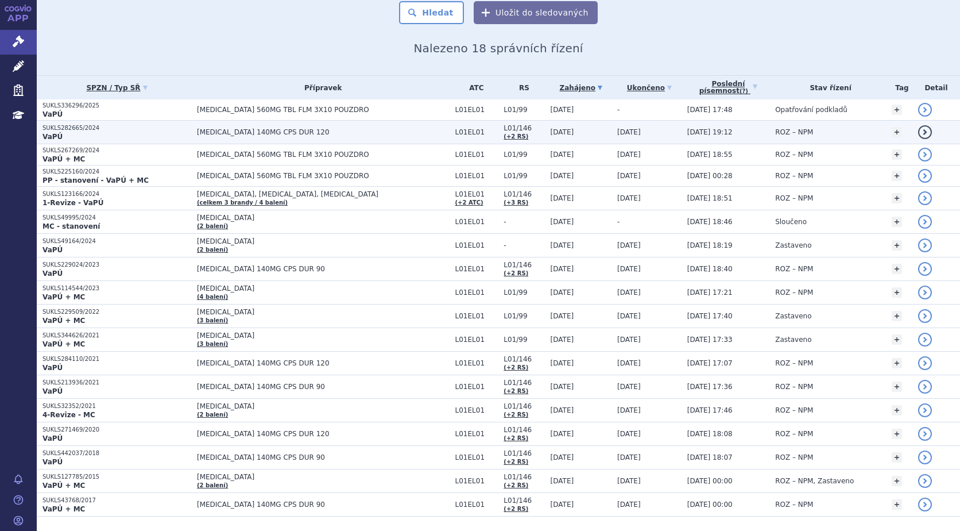
scroll to position [147, 0]
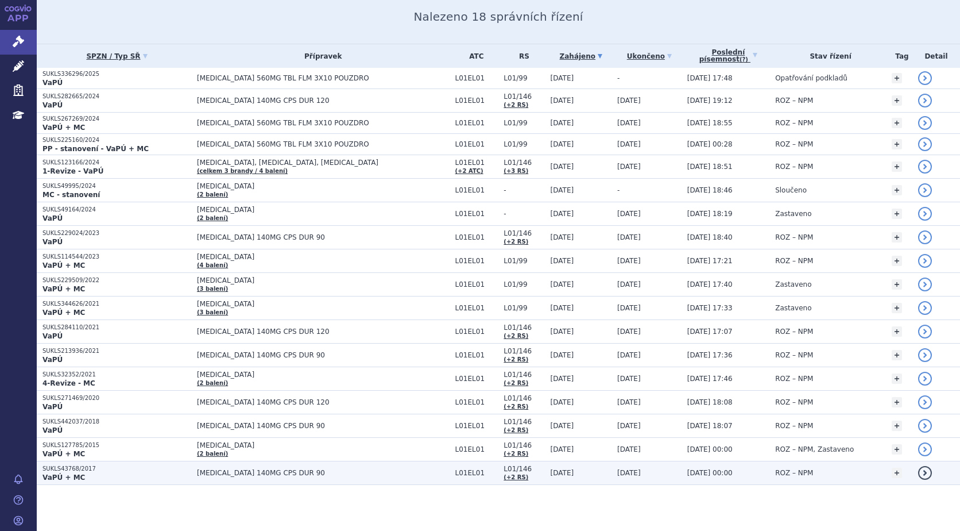
click at [918, 474] on link "detail" at bounding box center [925, 473] width 14 height 14
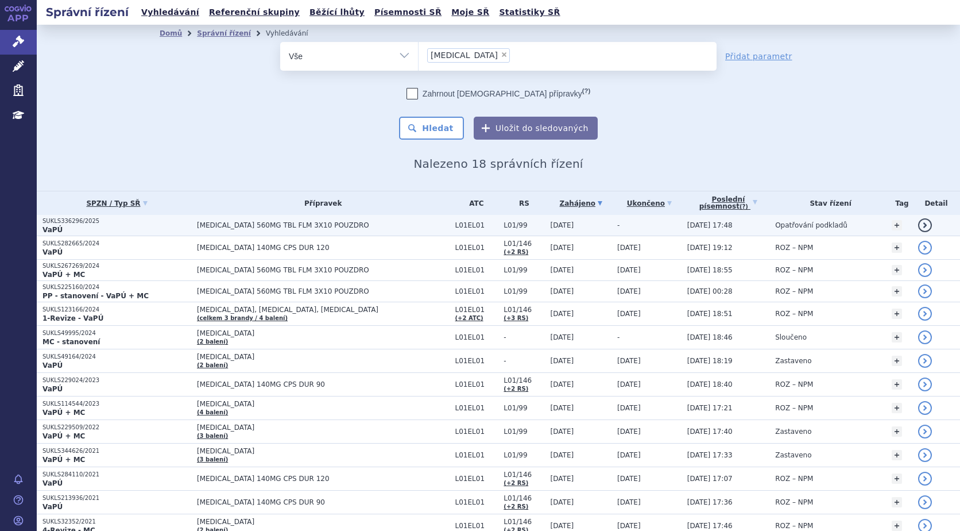
click at [52, 227] on strong "VaPÚ" at bounding box center [52, 230] width 20 height 8
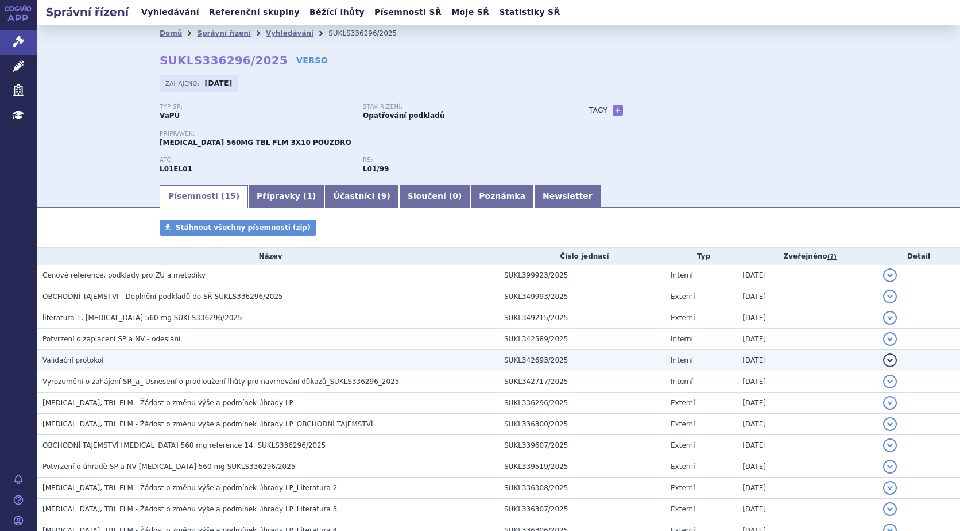
scroll to position [122, 0]
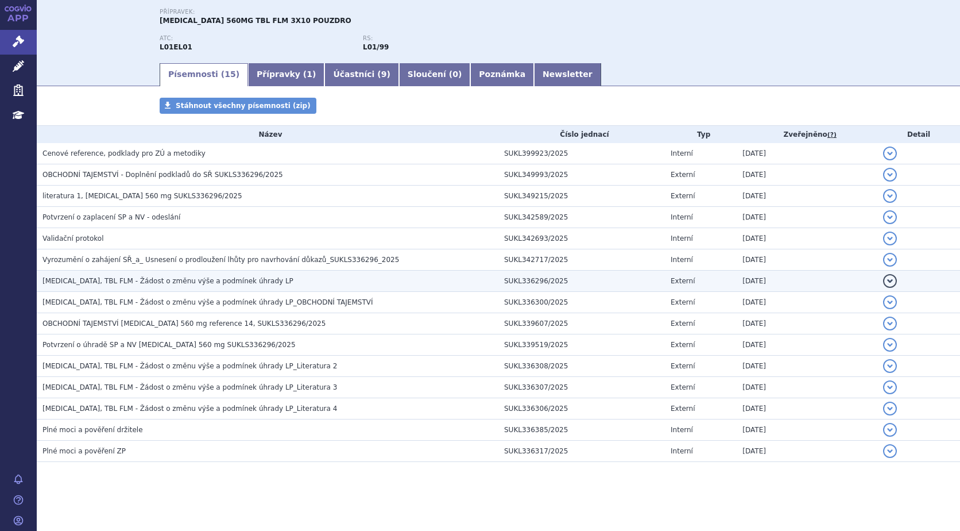
click at [883, 280] on button "detail" at bounding box center [890, 281] width 14 height 14
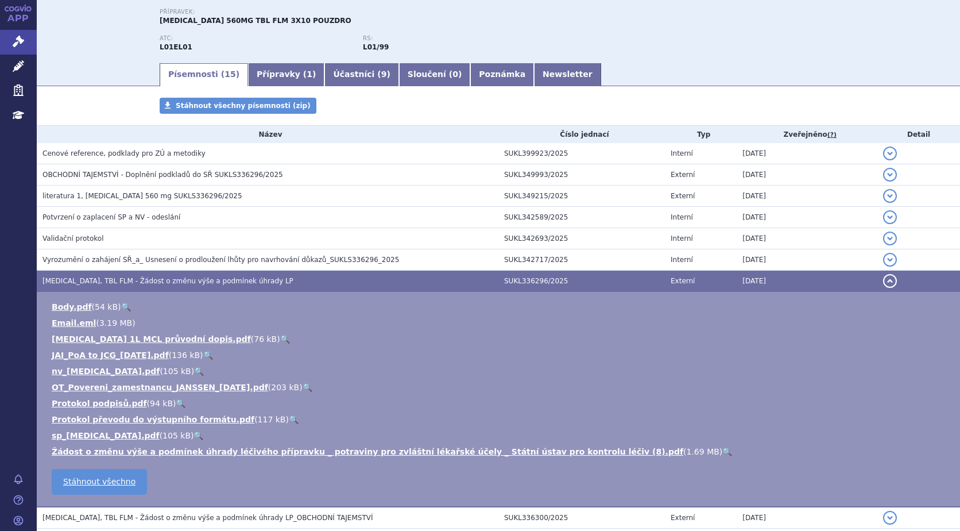
click at [722, 451] on link "🔍" at bounding box center [727, 451] width 10 height 9
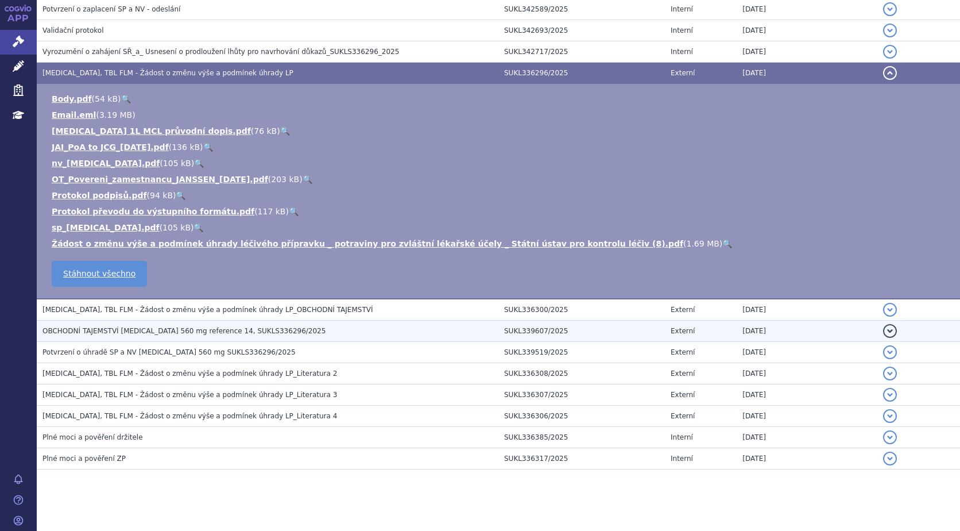
scroll to position [337, 0]
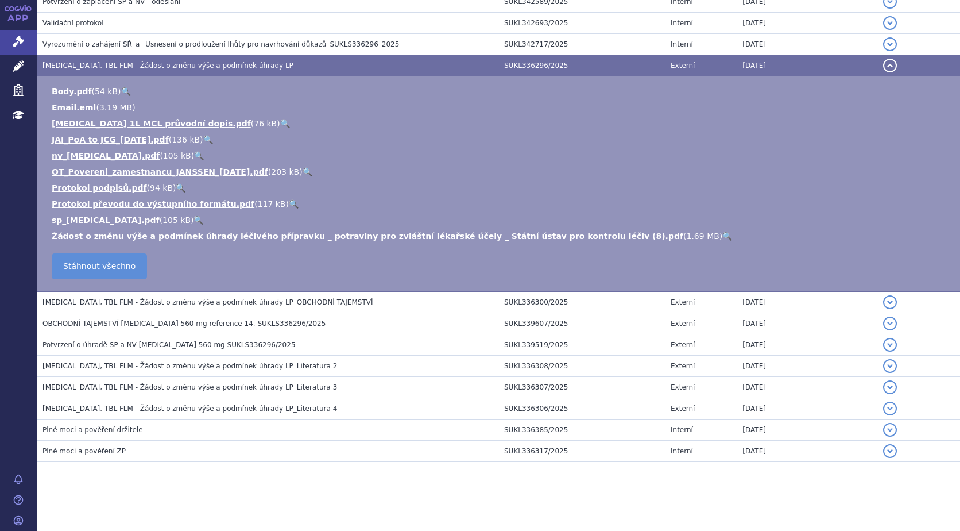
click at [280, 124] on link "🔍" at bounding box center [285, 123] width 10 height 9
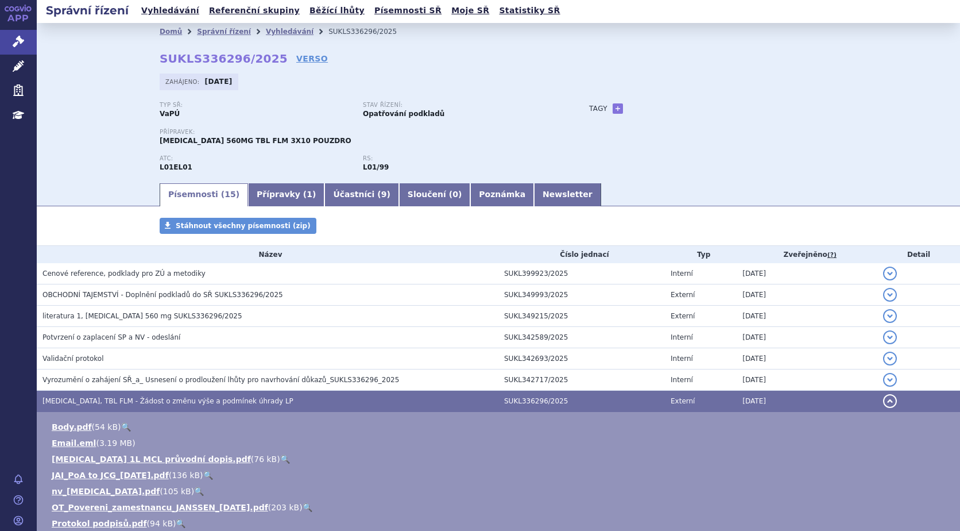
scroll to position [0, 0]
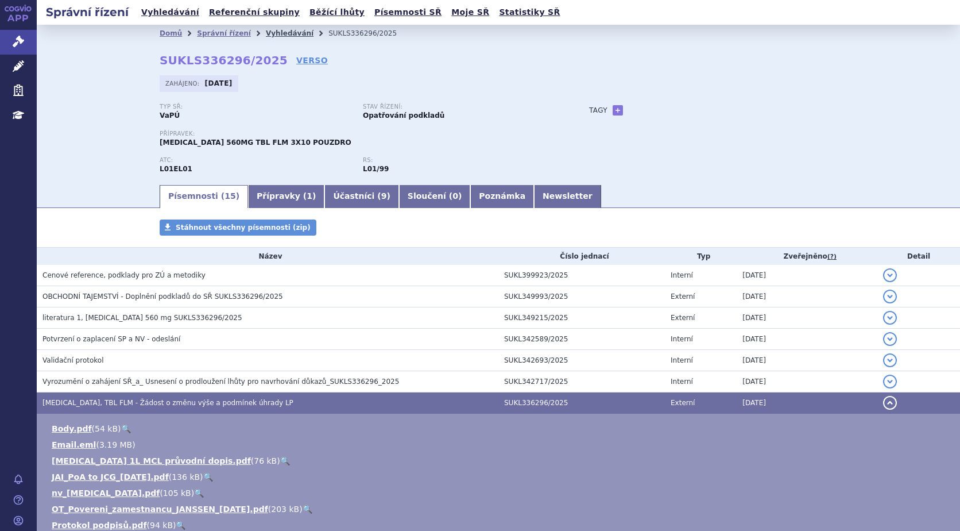
click at [266, 32] on link "Vyhledávání" at bounding box center [290, 33] width 48 height 8
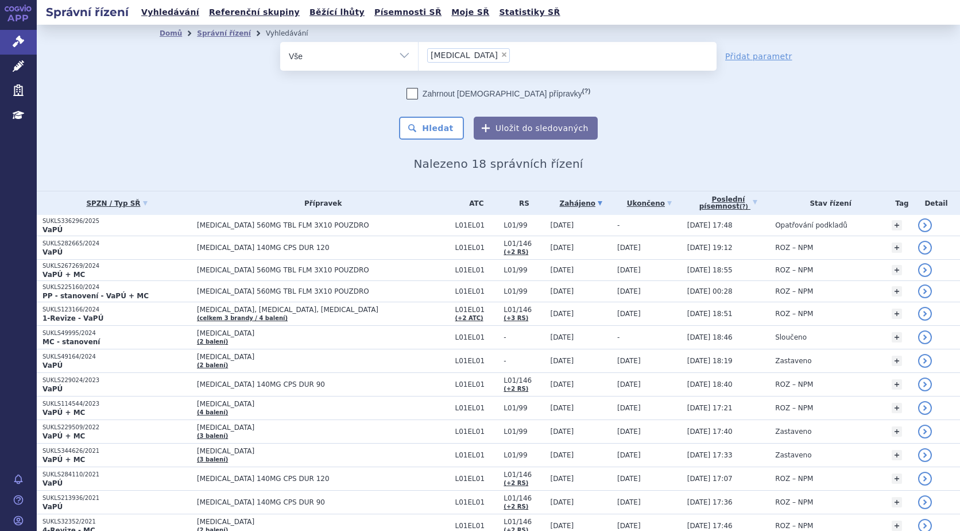
click at [501, 56] on span "×" at bounding box center [504, 54] width 7 height 7
click at [419, 56] on select "IMBRUVICA" at bounding box center [418, 55] width 1 height 29
select select
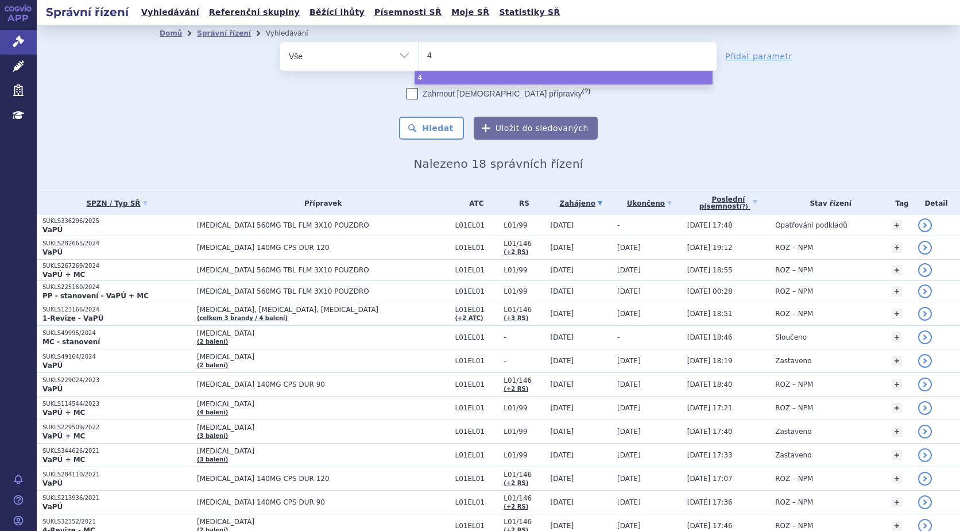
type input "40"
type input "408"
type input "4084"
type input "40849"
type input "408490"
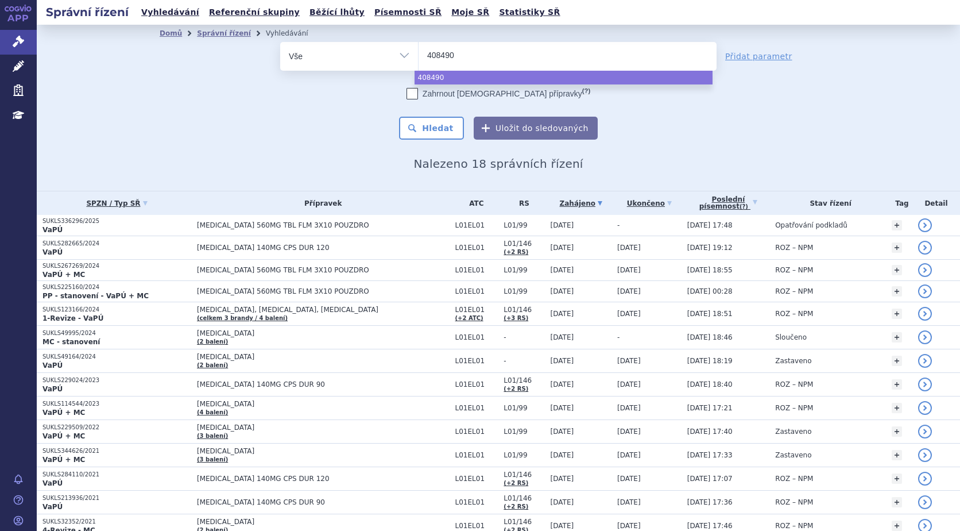
type input "408490/"
type input "408490/2"
type input "408490/20"
type input "408490/202"
type input "408490/2025"
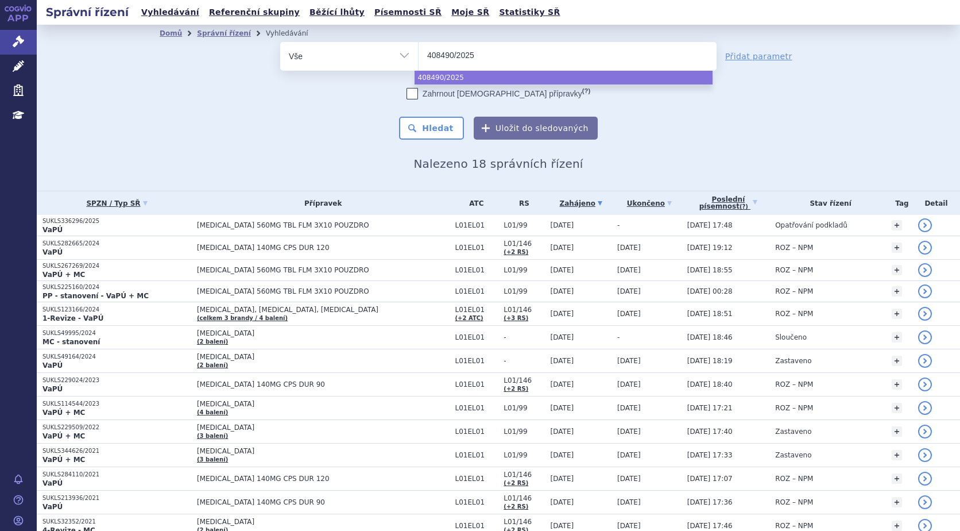
select select "408490/2025"
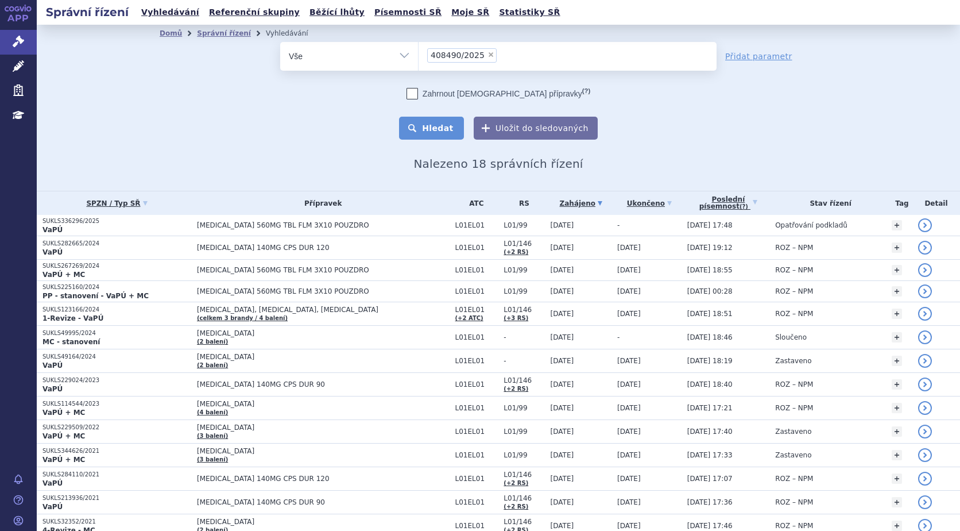
click at [451, 130] on button "Hledat" at bounding box center [431, 128] width 65 height 23
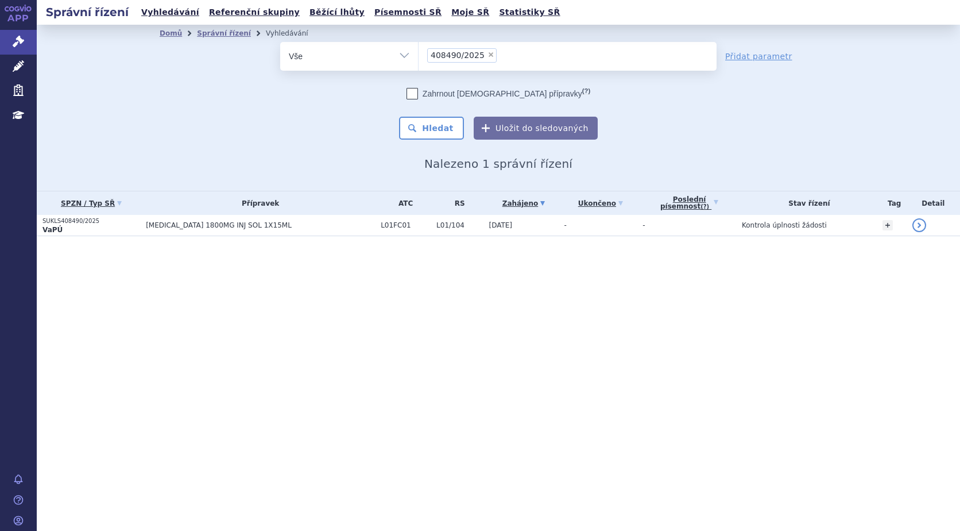
click at [174, 226] on span "[MEDICAL_DATA] 1800MG INJ SOL 1X15ML" at bounding box center [260, 225] width 229 height 8
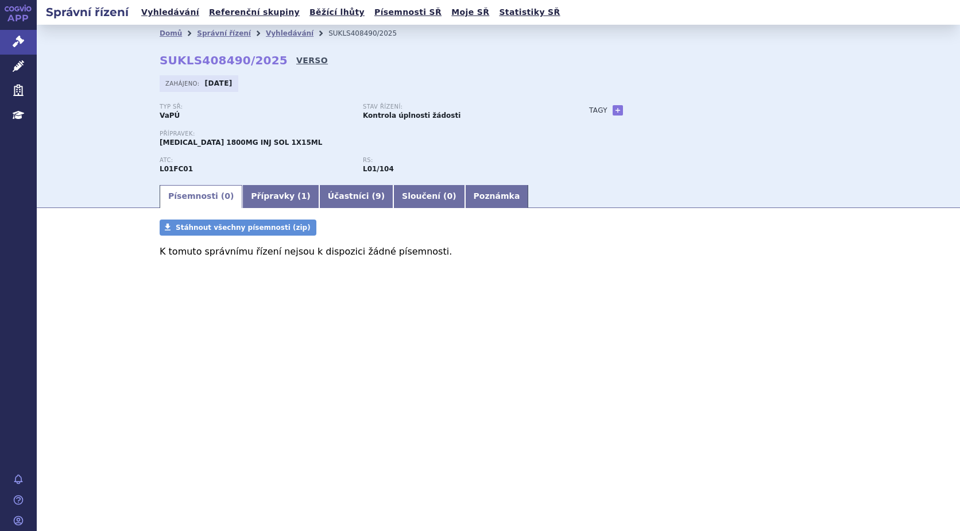
click at [297, 56] on link "VERSO" at bounding box center [312, 60] width 32 height 11
click at [16, 40] on icon at bounding box center [18, 41] width 11 height 11
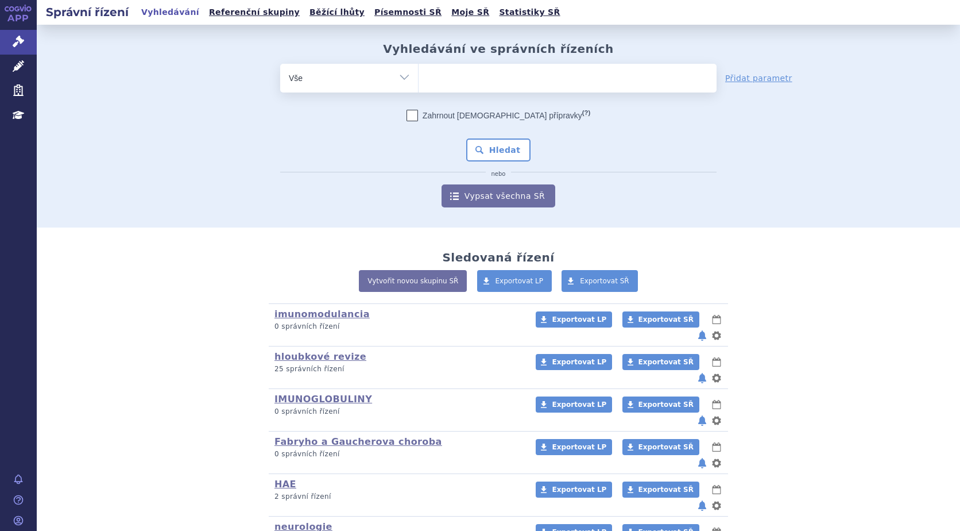
click at [446, 71] on ul at bounding box center [568, 76] width 298 height 24
click at [419, 71] on select at bounding box center [418, 77] width 1 height 29
paste input "SUKLS395502/2025"
type input "SUKLS395502/2025"
select select "SUKLS395502/2025"
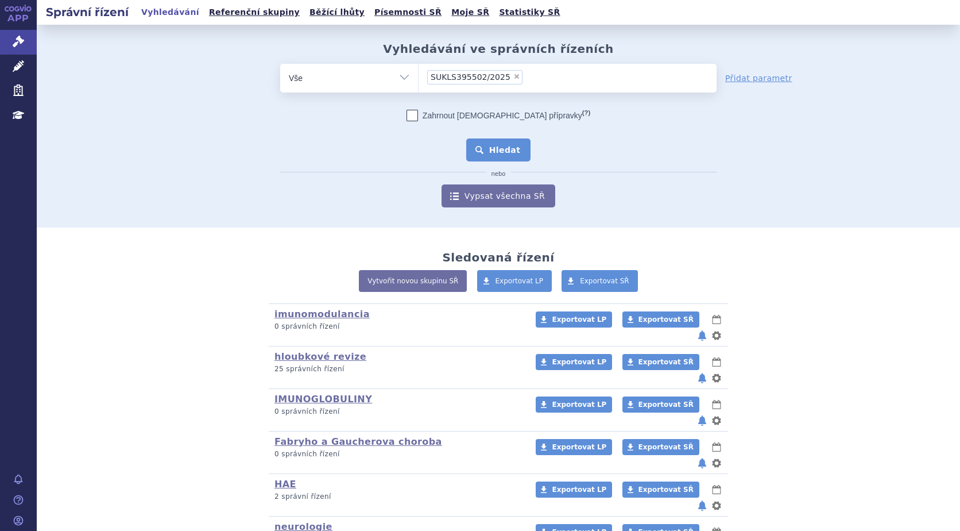
click at [501, 149] on button "Hledat" at bounding box center [498, 149] width 65 height 23
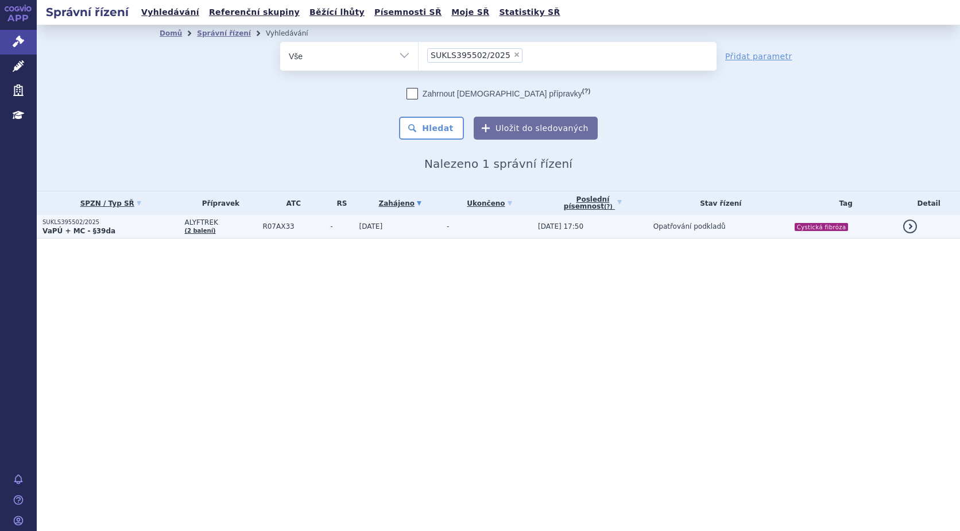
click at [76, 222] on p "SUKLS395502/2025" at bounding box center [110, 222] width 136 height 8
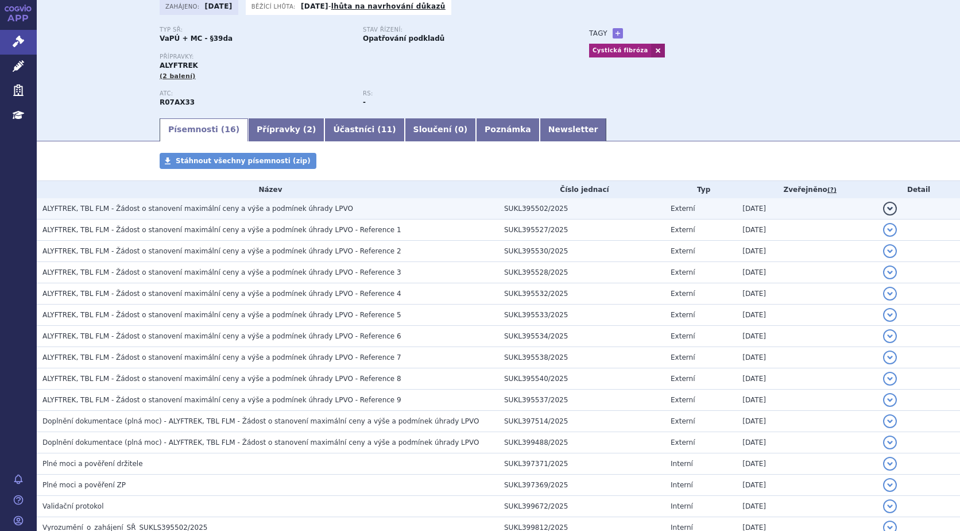
scroll to position [115, 0]
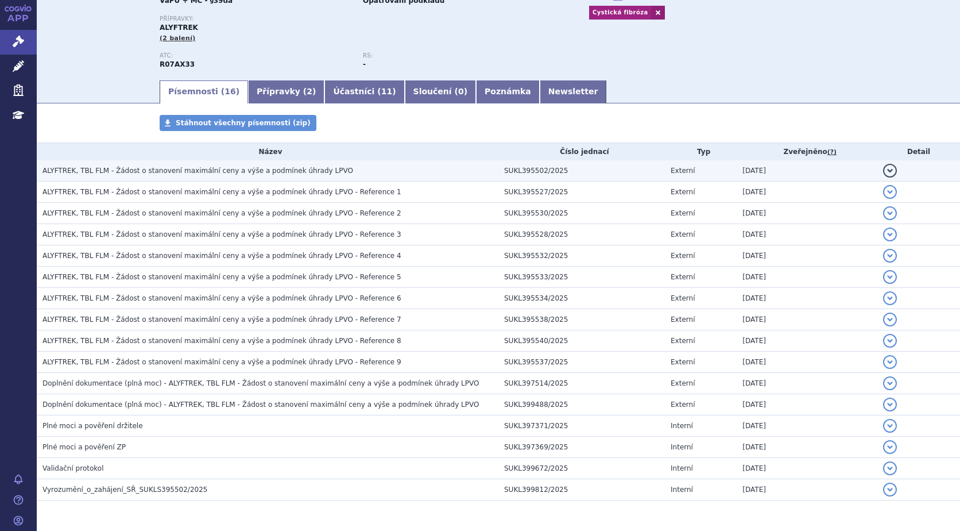
click at [885, 169] on button "detail" at bounding box center [890, 171] width 14 height 14
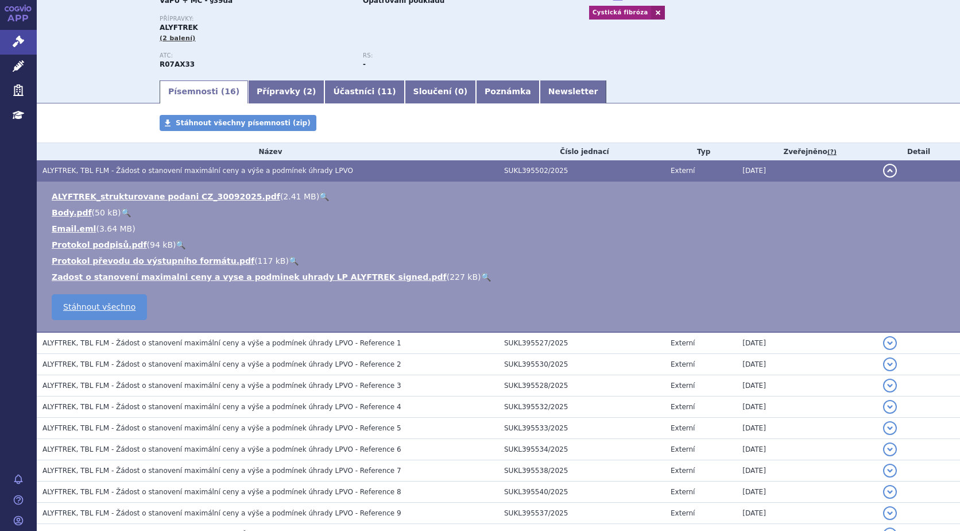
click at [481, 273] on link "🔍" at bounding box center [486, 276] width 10 height 9
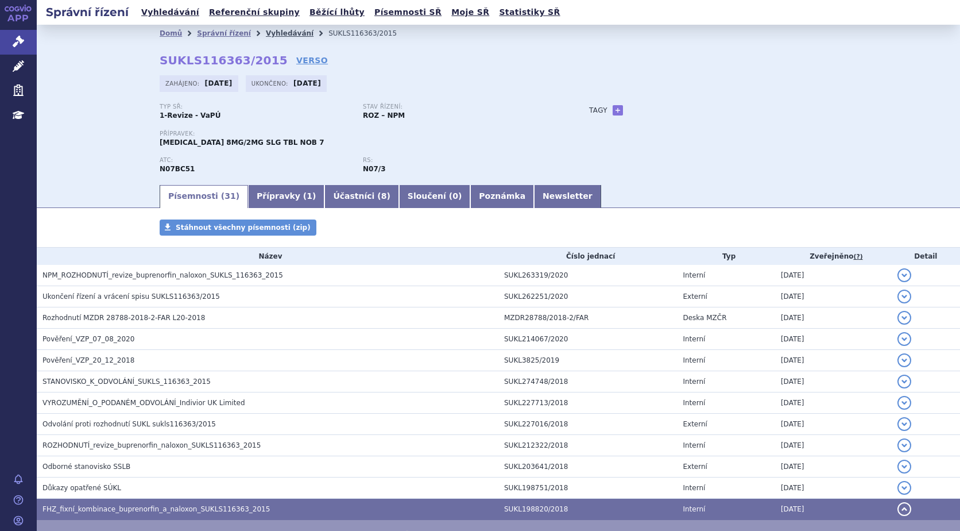
click at [285, 33] on link "Vyhledávání" at bounding box center [290, 33] width 48 height 8
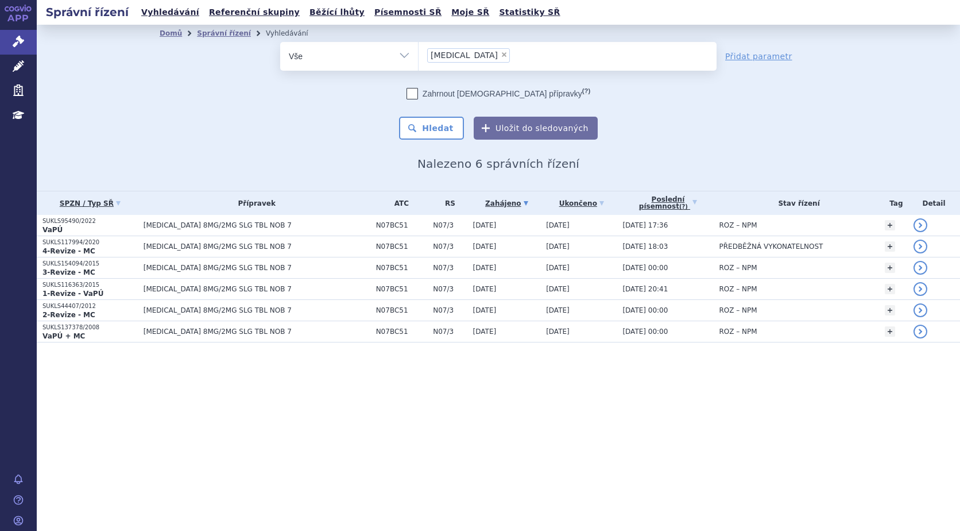
click at [501, 57] on span "×" at bounding box center [504, 54] width 7 height 7
click at [419, 57] on select "SUBOXONE" at bounding box center [418, 55] width 1 height 29
select select
type input "du"
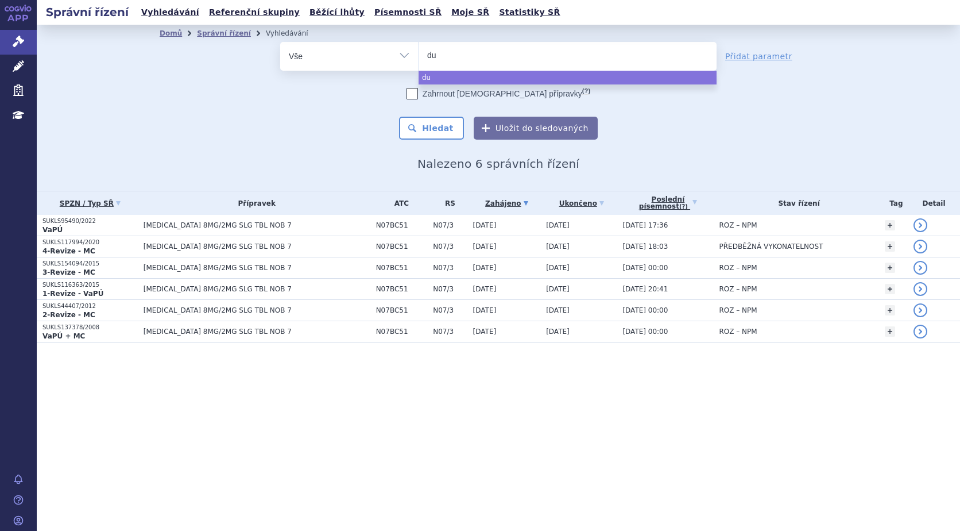
type input "dup"
type input "dupi"
type input "dupix"
type input "dupixen"
type input "dupixent"
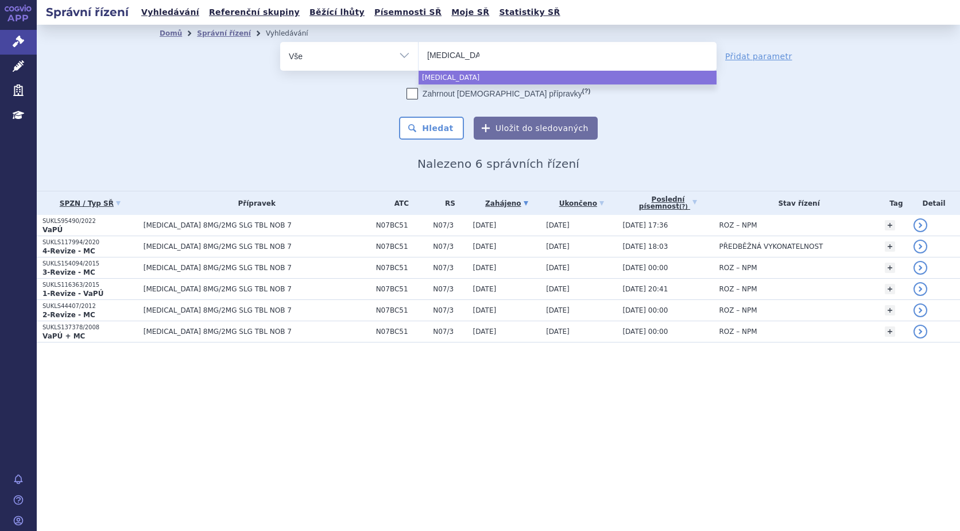
select select "dupixent"
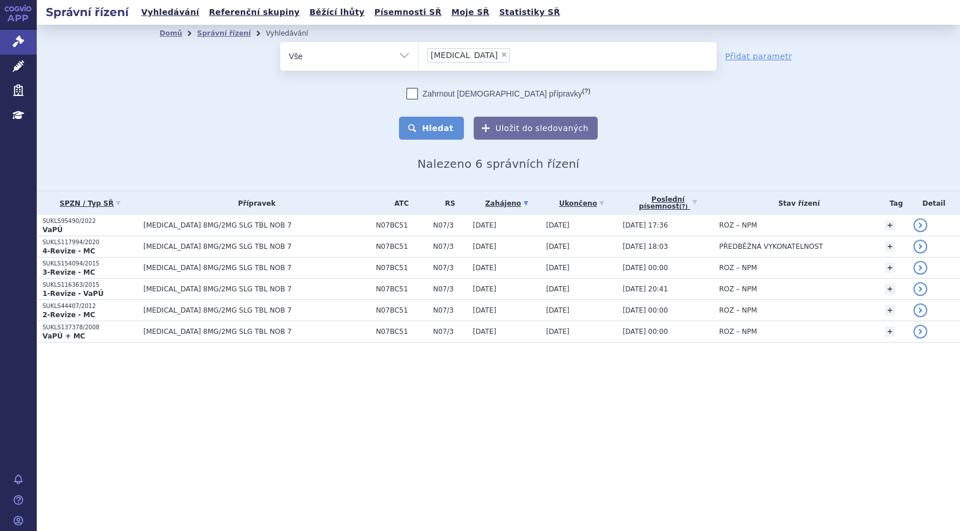
drag, startPoint x: 416, startPoint y: 126, endPoint x: 418, endPoint y: 132, distance: 6.0
click at [417, 126] on button "Hledat" at bounding box center [431, 128] width 65 height 23
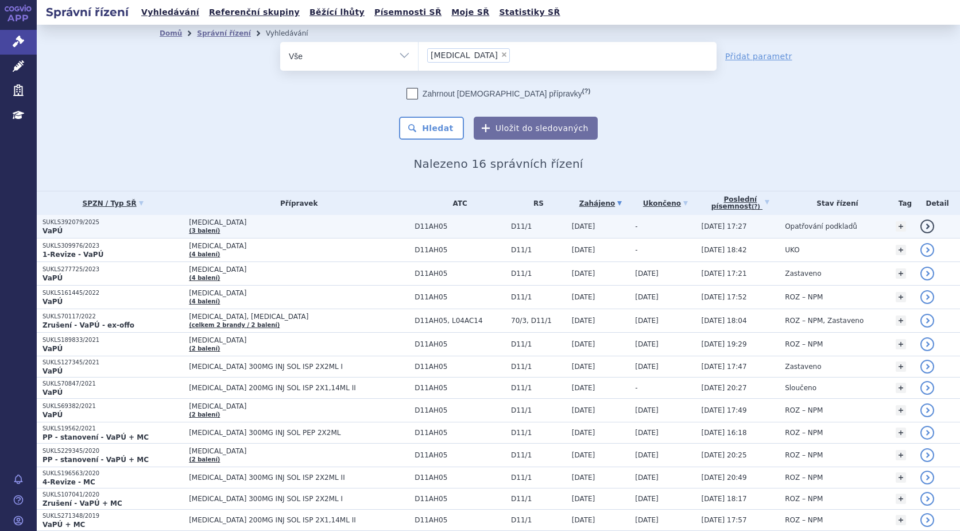
click at [921, 222] on link "detail" at bounding box center [928, 226] width 14 height 14
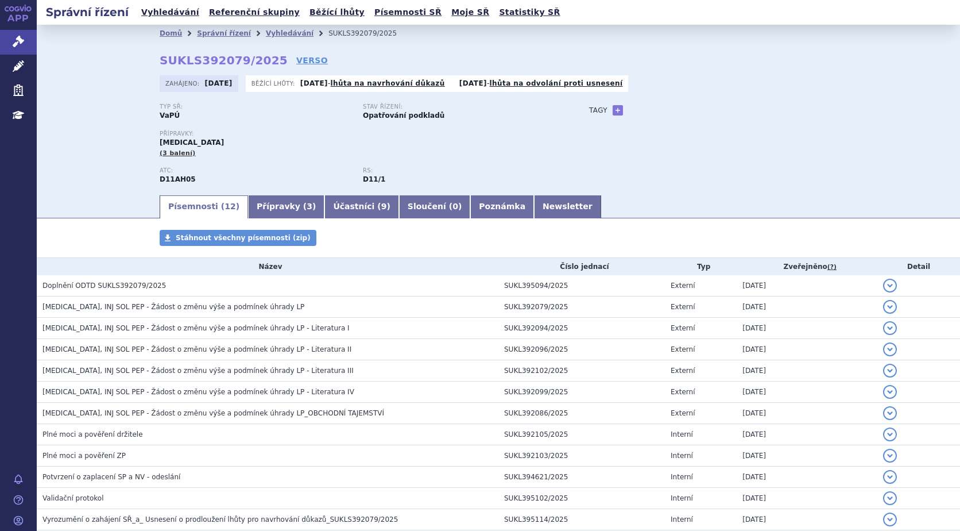
scroll to position [57, 0]
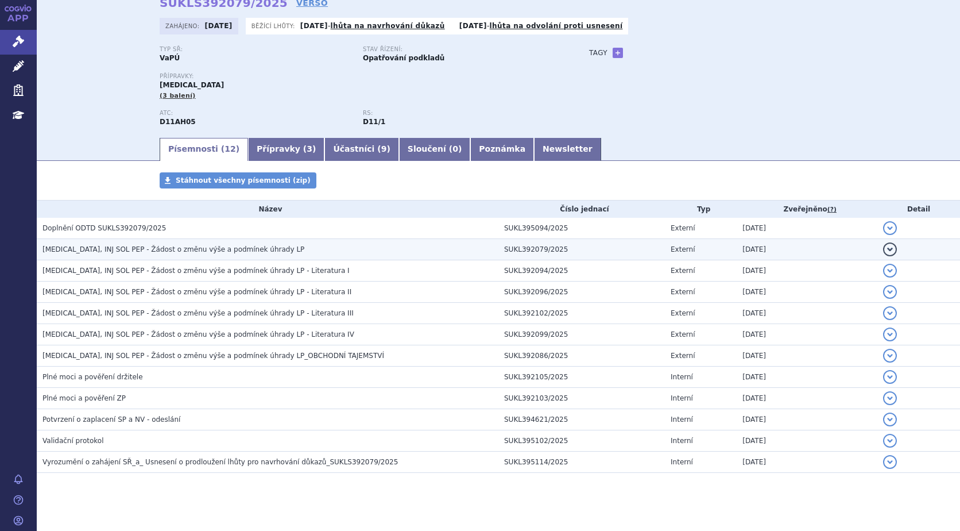
click at [883, 246] on button "detail" at bounding box center [890, 249] width 14 height 14
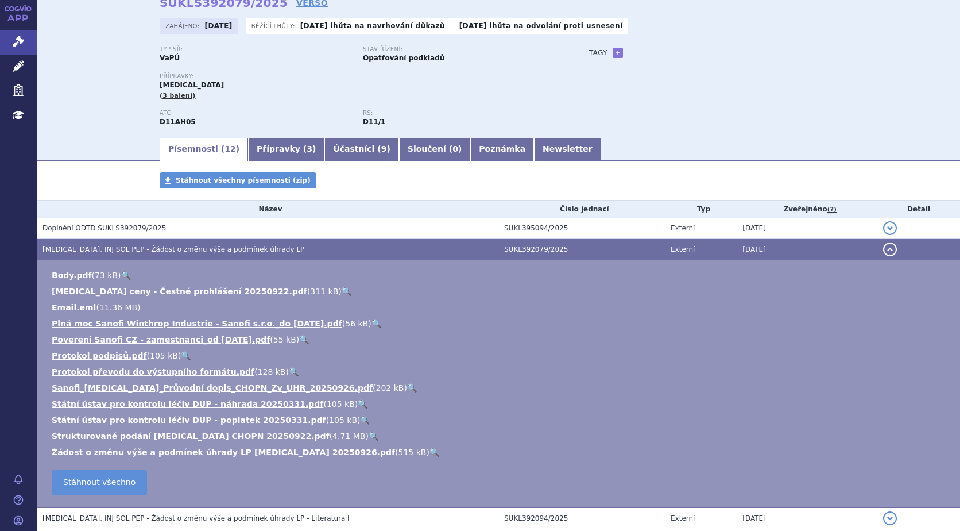
click at [430, 448] on link "🔍" at bounding box center [435, 451] width 10 height 9
click at [407, 384] on link "🔍" at bounding box center [412, 387] width 10 height 9
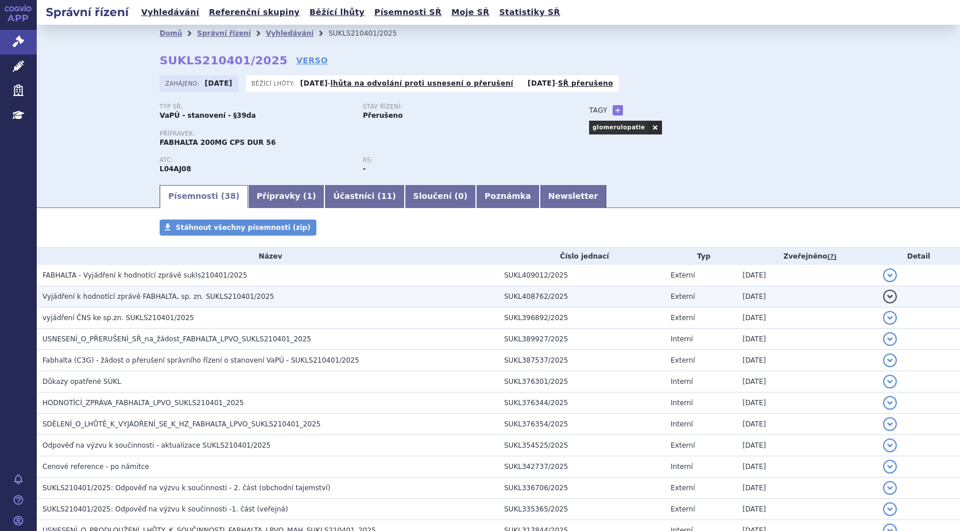
click at [883, 297] on button "detail" at bounding box center [890, 296] width 14 height 14
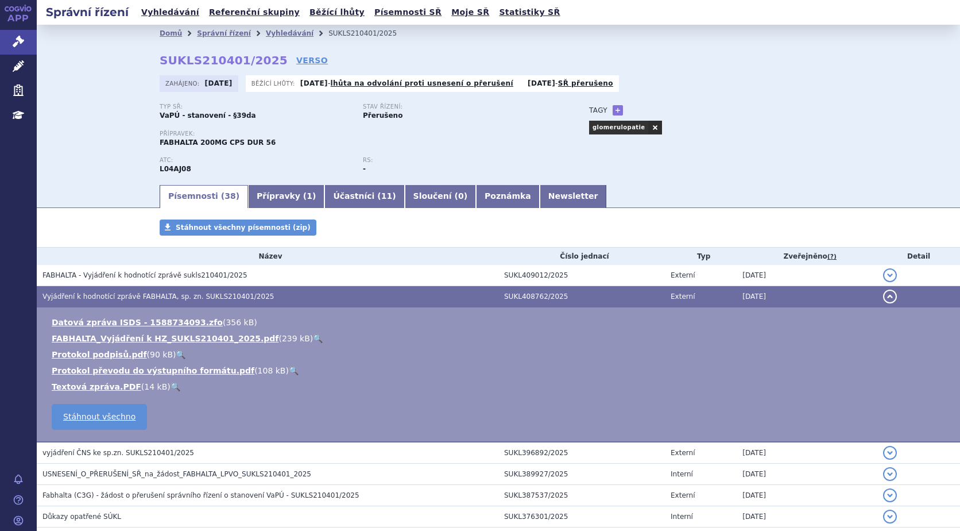
click at [313, 336] on link "🔍" at bounding box center [318, 338] width 10 height 9
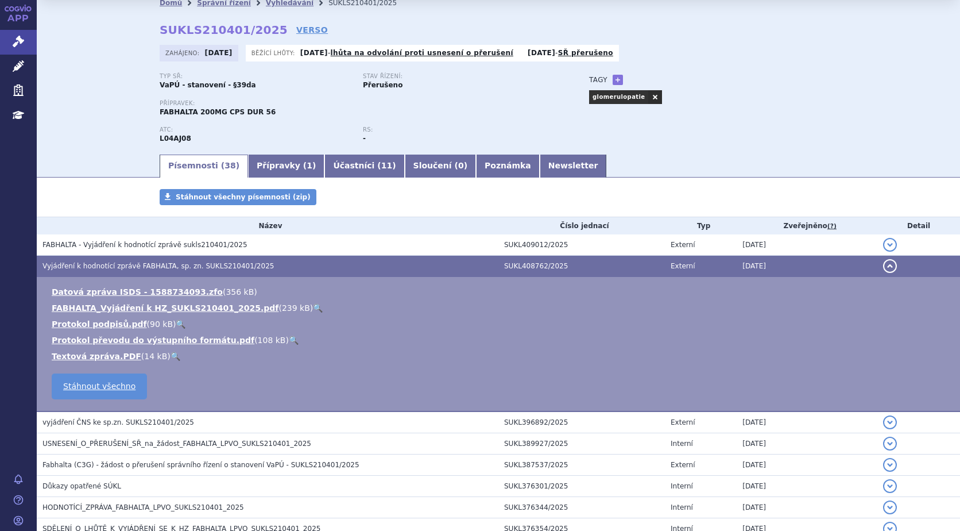
scroll to position [57, 0]
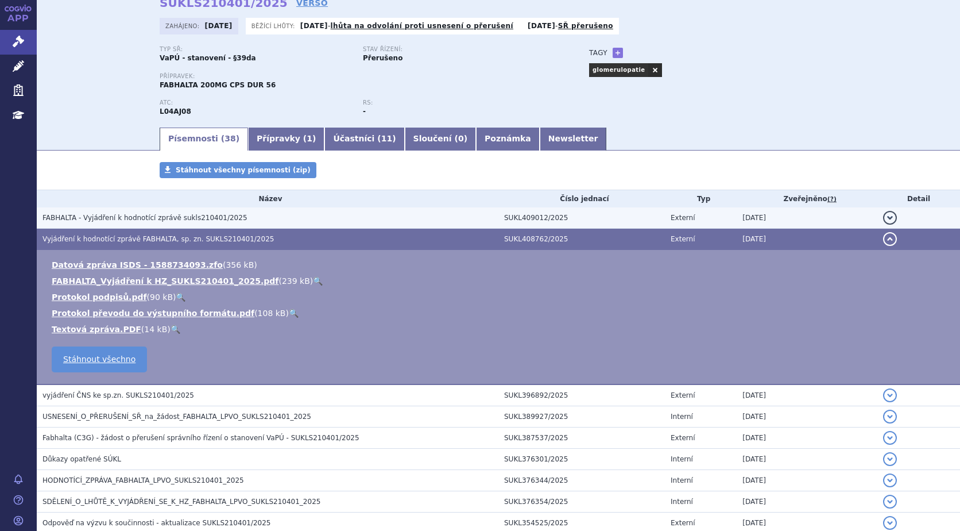
click at [883, 212] on button "detail" at bounding box center [890, 218] width 14 height 14
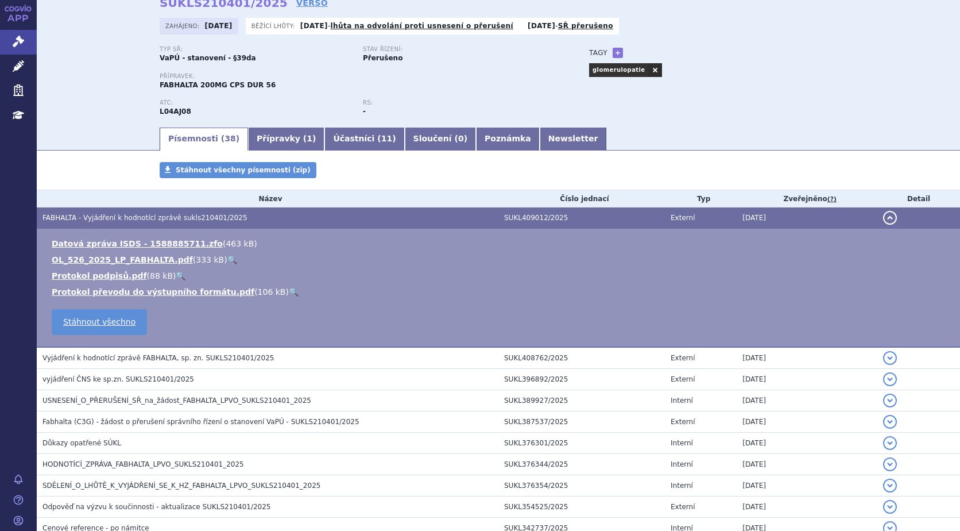
click at [227, 258] on link "🔍" at bounding box center [232, 259] width 10 height 9
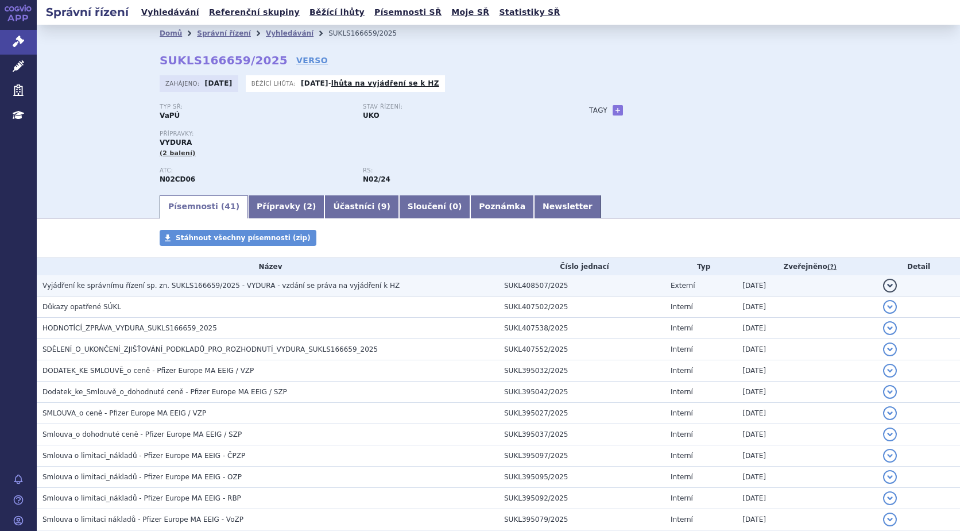
click at [883, 283] on button "detail" at bounding box center [890, 286] width 14 height 14
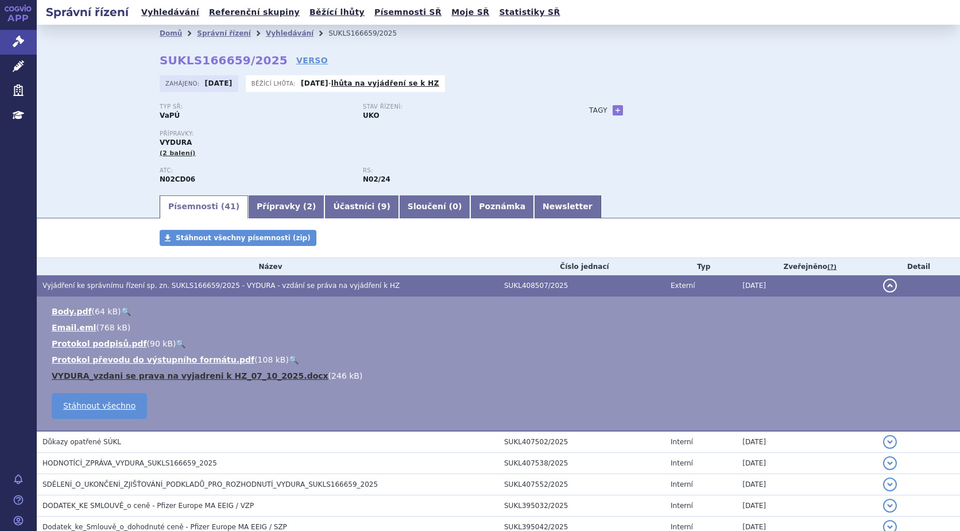
click at [188, 378] on link "VYDURA_vzdani se prava na vyjadreni k HZ_07_10_2025.docx" at bounding box center [190, 375] width 277 height 9
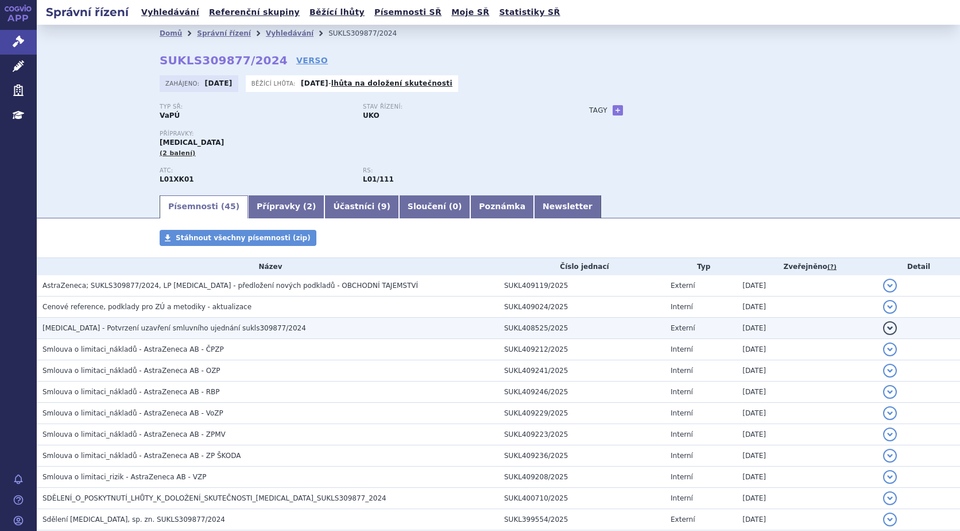
click at [885, 327] on button "detail" at bounding box center [890, 328] width 14 height 14
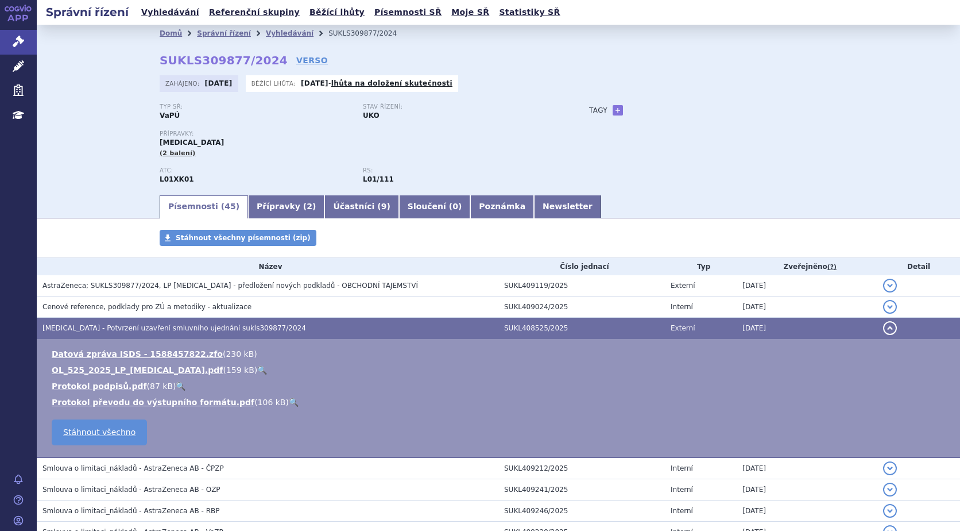
click at [257, 368] on link "🔍" at bounding box center [262, 369] width 10 height 9
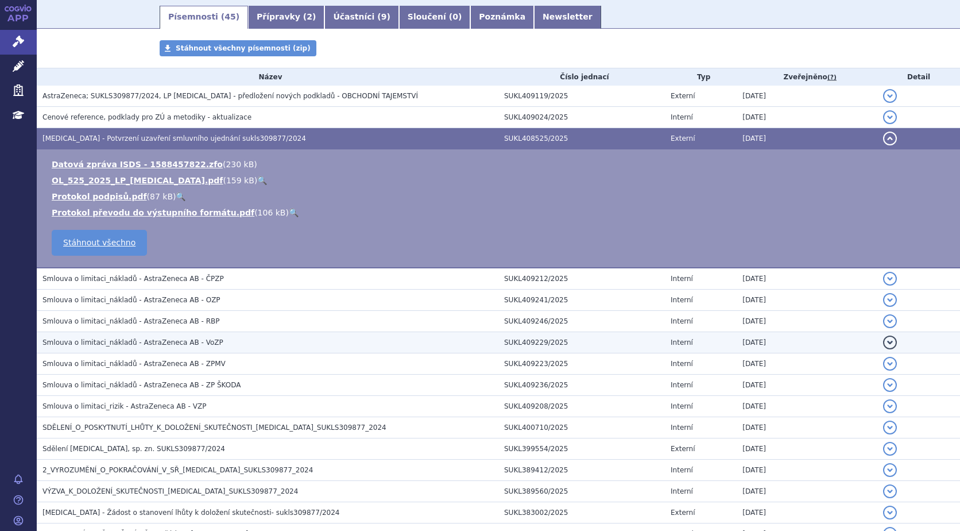
scroll to position [172, 0]
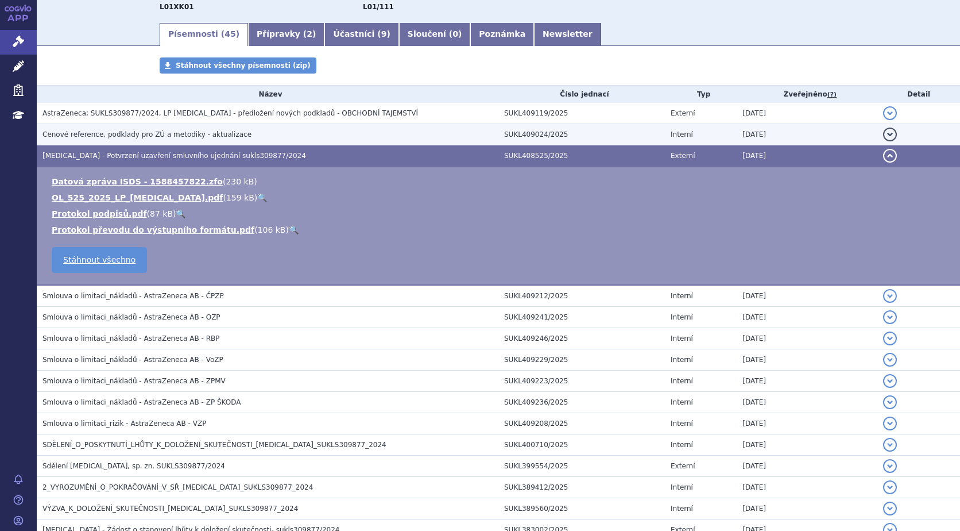
click at [883, 132] on button "detail" at bounding box center [890, 134] width 14 height 14
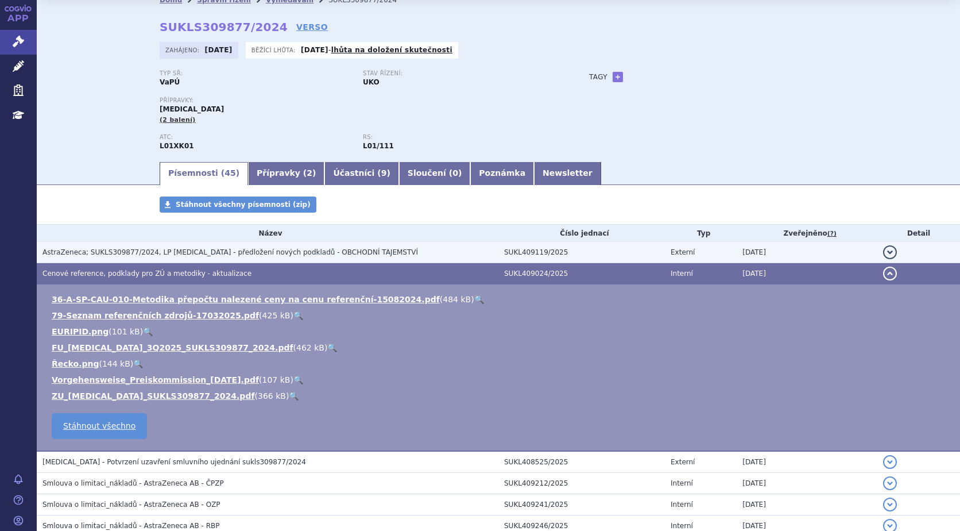
scroll to position [0, 0]
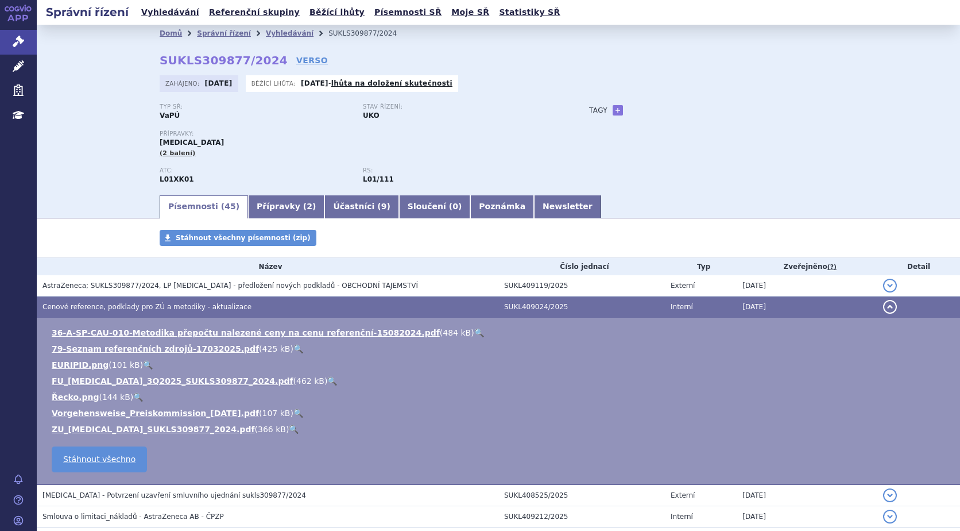
click at [289, 428] on link "🔍" at bounding box center [294, 428] width 10 height 9
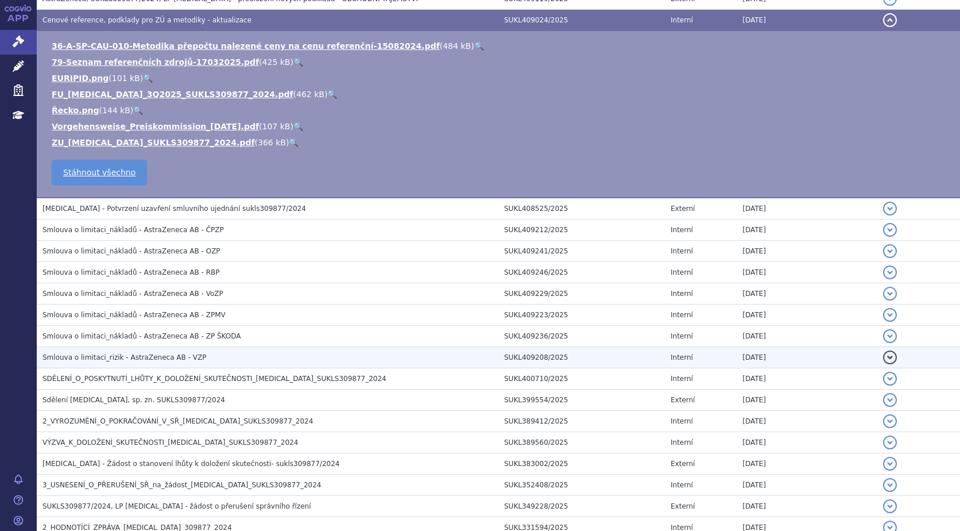
scroll to position [287, 0]
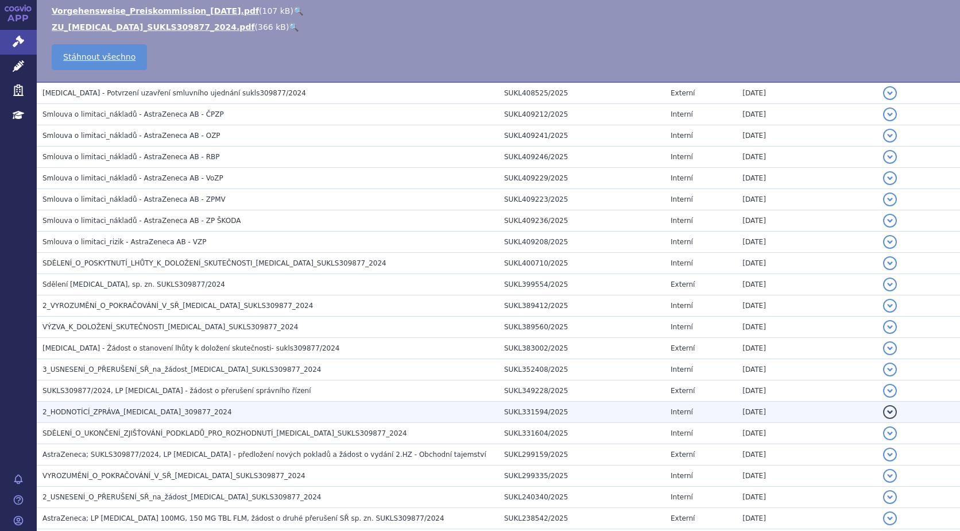
click at [199, 417] on h3 "2_HODNOTÍCÍ_ZPRÁVA_LYNPARZA_309877_2024" at bounding box center [270, 411] width 456 height 11
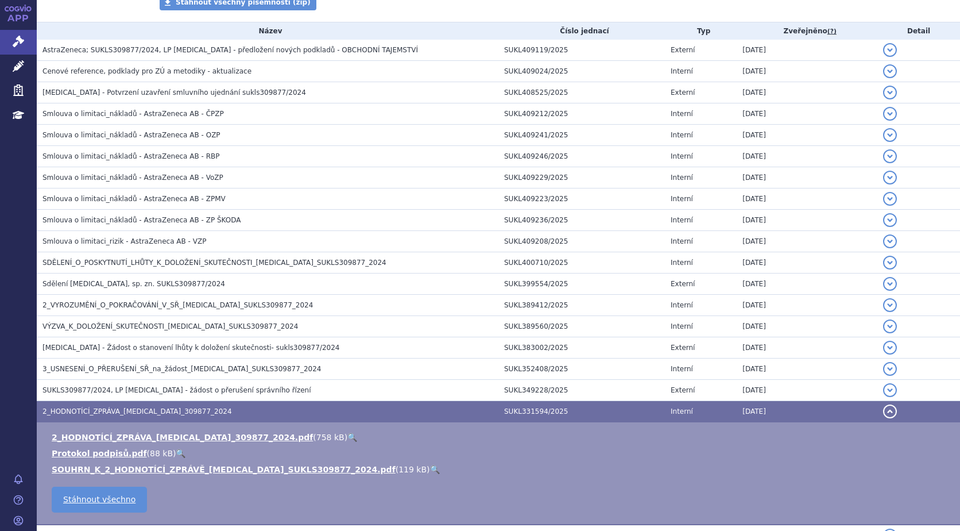
click at [347, 435] on link "🔍" at bounding box center [352, 436] width 10 height 9
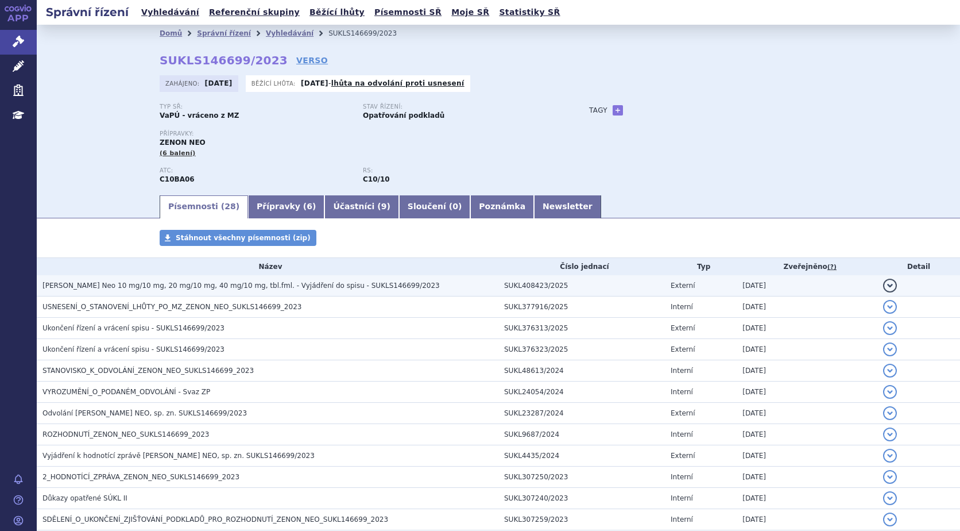
click at [883, 284] on button "detail" at bounding box center [890, 286] width 14 height 14
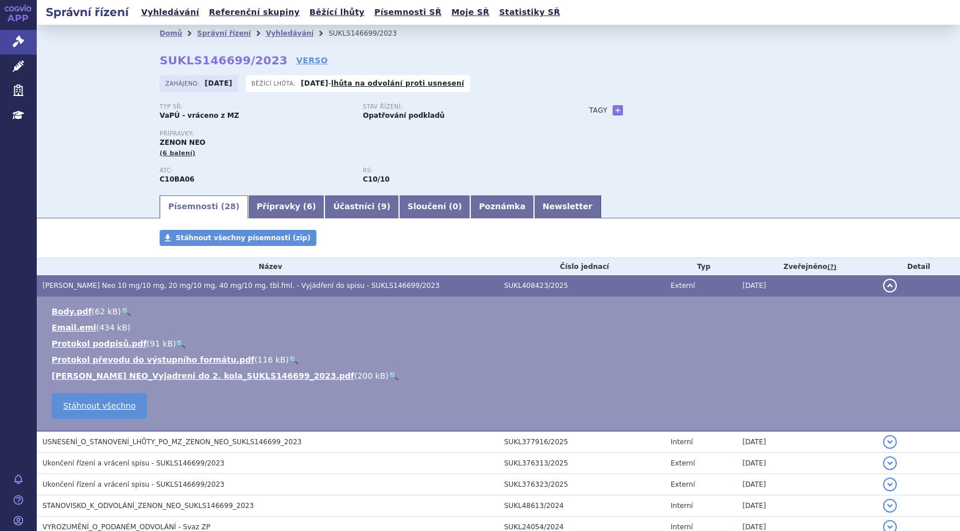
click at [389, 372] on link "🔍" at bounding box center [394, 375] width 10 height 9
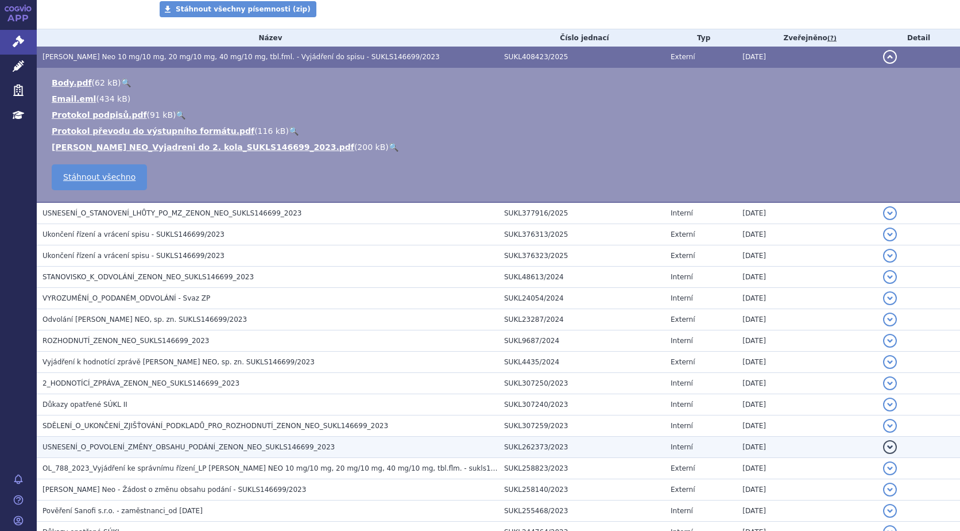
scroll to position [230, 0]
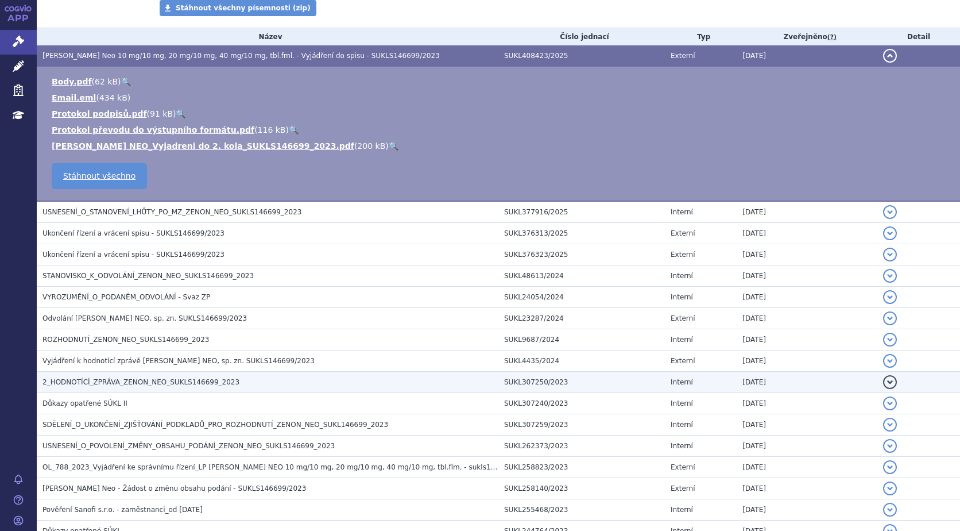
click at [192, 386] on span "2_HODNOTÍCÍ_ZPRÁVA_ZENON_NEO_SUKLS146699_2023" at bounding box center [140, 382] width 197 height 8
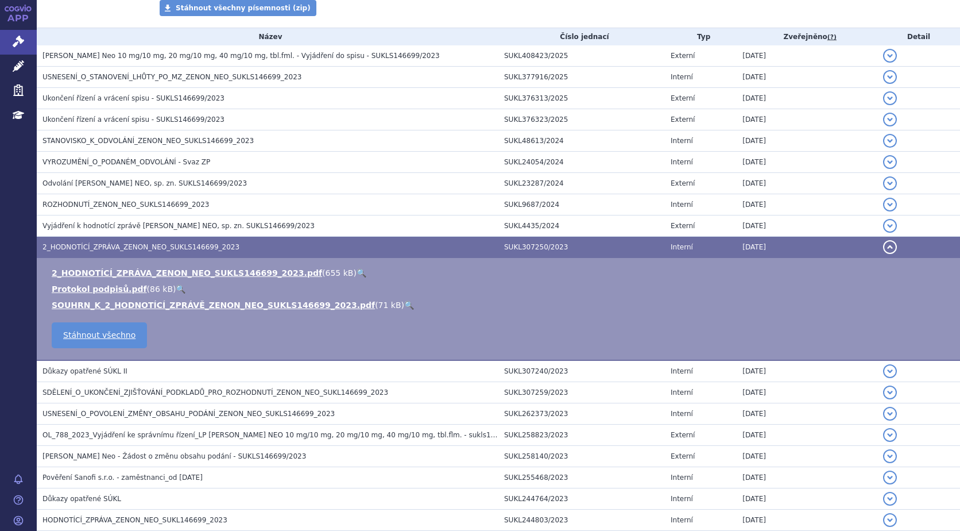
click at [357, 269] on link "🔍" at bounding box center [362, 272] width 10 height 9
